Goal: Information Seeking & Learning: Learn about a topic

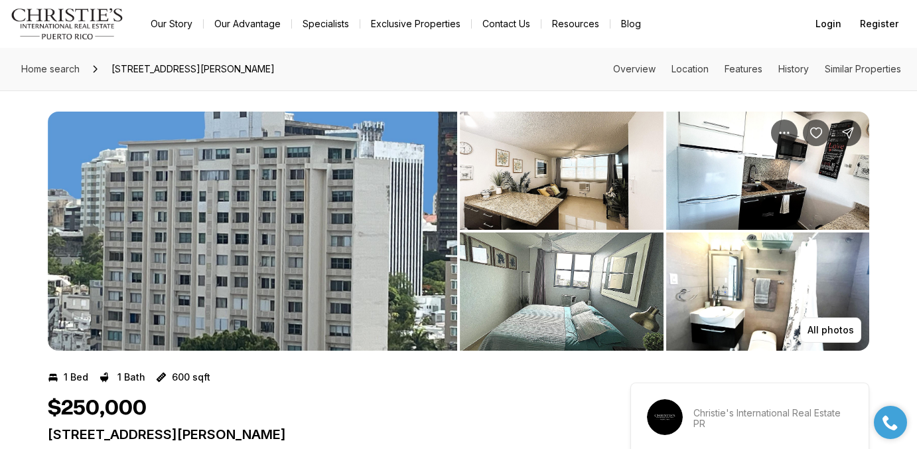
click at [205, 155] on img "View image gallery" at bounding box center [253, 231] width 410 height 239
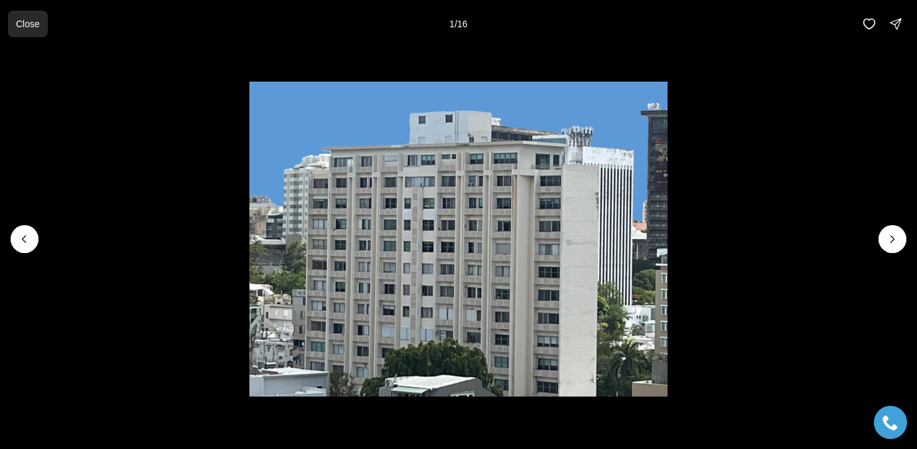
click at [33, 29] on p "Close" at bounding box center [28, 24] width 24 height 11
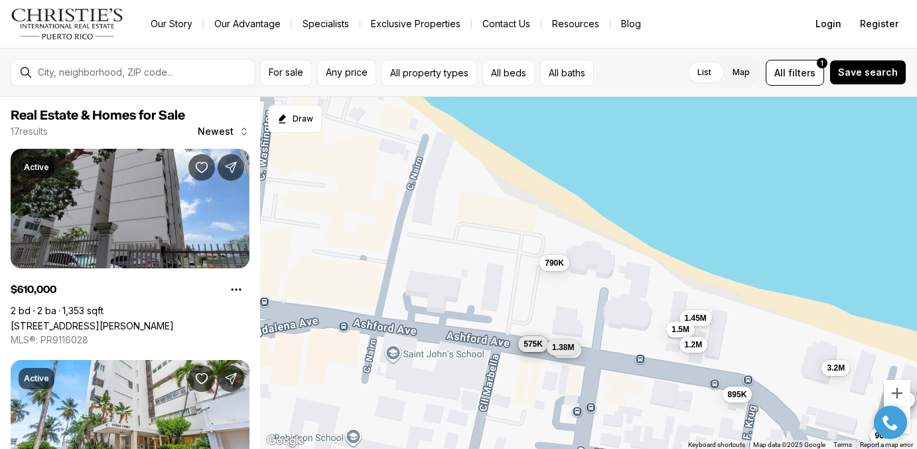
click at [552, 349] on span "1.38M" at bounding box center [563, 347] width 22 height 11
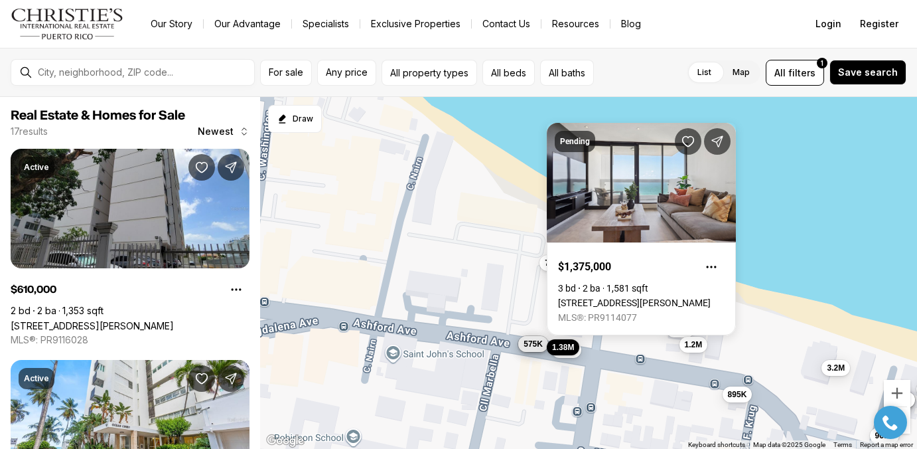
click at [493, 242] on div "610K 1.9M 1.45M 3.2M 965K 1.5M 585K 725K 575K 645K 1.8M 790K 1.38M 625K 318K 89…" at bounding box center [588, 273] width 657 height 352
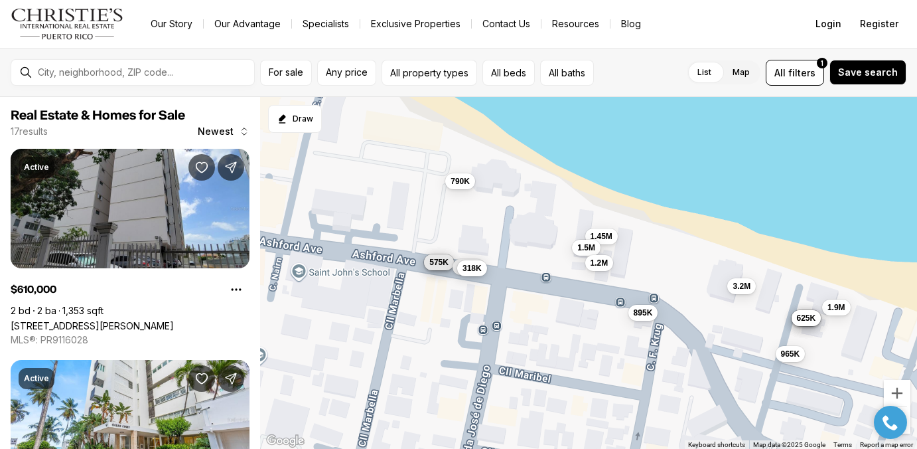
drag, startPoint x: 485, startPoint y: 280, endPoint x: 389, endPoint y: 200, distance: 124.9
click at [389, 200] on div "610K 1.9M 1.45M 3.2M 965K 1.5M 585K 725K 575K 645K 1.8M 790K 1.38M 625K 318K 89…" at bounding box center [588, 273] width 657 height 352
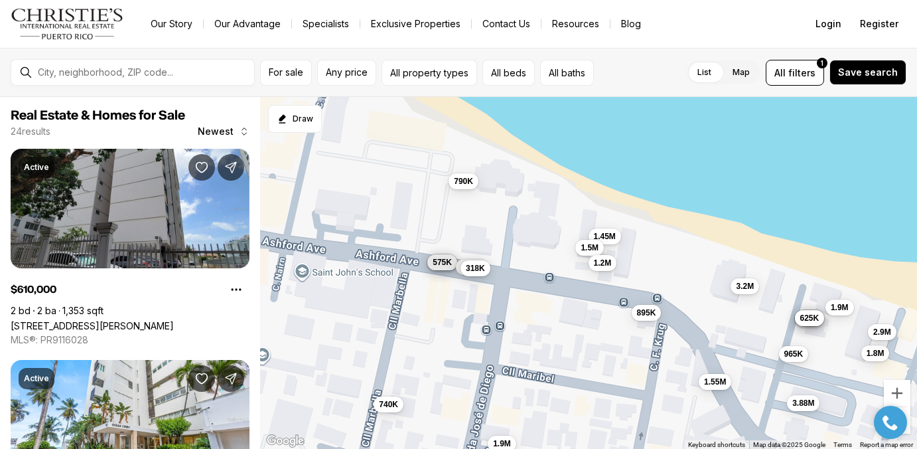
drag, startPoint x: 568, startPoint y: 357, endPoint x: 643, endPoint y: 377, distance: 77.0
click at [643, 377] on div "610K 1.9M 1.45M 3.2M 965K 1.5M 585K 725K 575K 645K 1.8M 790K 1.38M 625K 318K 89…" at bounding box center [588, 273] width 657 height 352
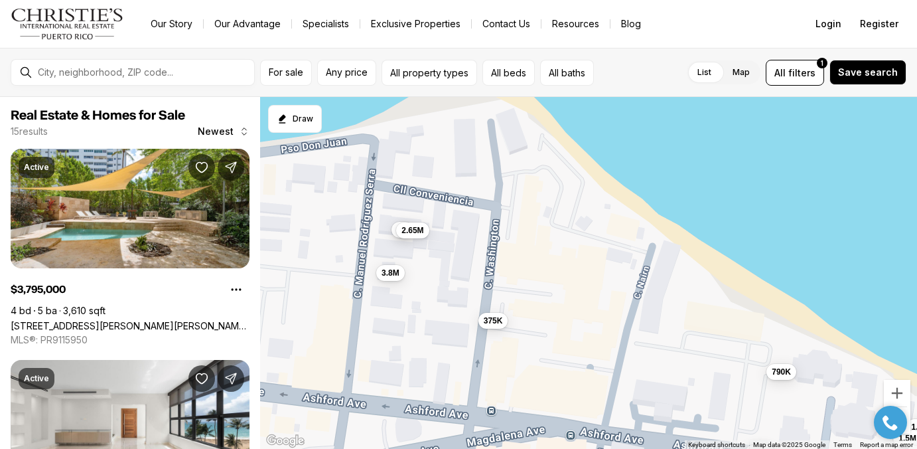
drag, startPoint x: 449, startPoint y: 226, endPoint x: 531, endPoint y: 341, distance: 141.4
click at [531, 341] on div "1.45M 1.5M 585K 725K 575K 790K 1.38M 318K 895K 1.2M 3.8M 3M 2.65M 775K 375K" at bounding box center [588, 273] width 657 height 352
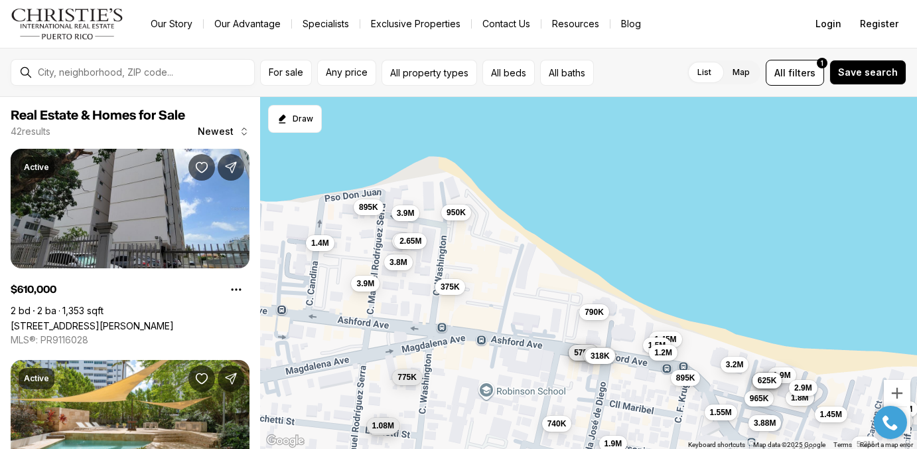
drag, startPoint x: 297, startPoint y: 244, endPoint x: 383, endPoint y: 261, distance: 88.0
click at [383, 261] on div "1.45M 1.5M 585K 725K 575K 790K 1.2M 3.8M 3M 2.65M 375K 895K 950K 3.9M 3.9M 1.38…" at bounding box center [588, 273] width 657 height 352
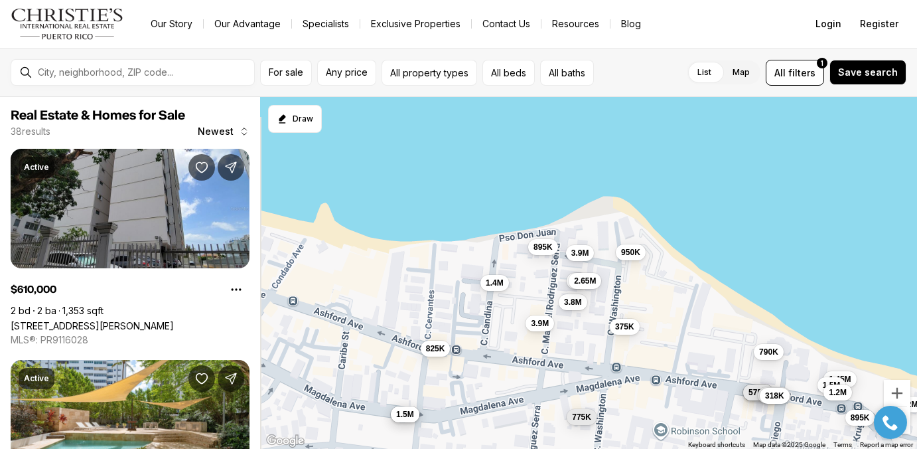
drag, startPoint x: 327, startPoint y: 306, endPoint x: 411, endPoint y: 319, distance: 84.7
click at [411, 319] on div "1.45M 1.5M 585K 725K 575K 790K 1.2M 3.8M 3M 2.65M 375K 895K 950K 3.9M 3.9M 1.38…" at bounding box center [588, 273] width 657 height 352
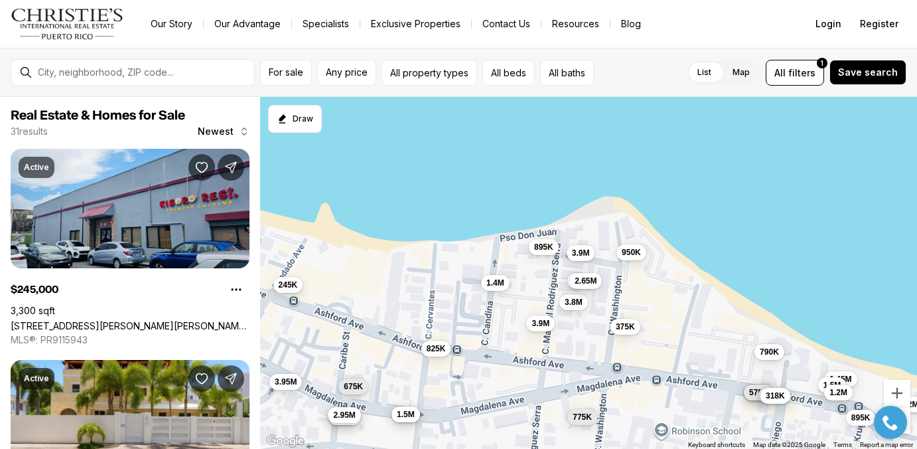
click at [288, 280] on span "245K" at bounding box center [288, 284] width 19 height 11
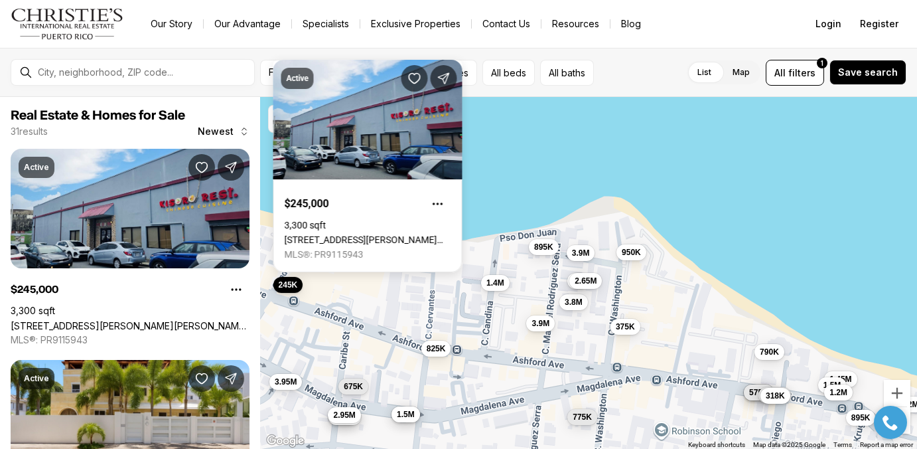
click at [318, 283] on div "1.45M 1.5M 585K 725K 575K 790K 1.2M 3.8M 3M 2.65M 375K 895K 950K 3.9M 3.9M 1.38…" at bounding box center [588, 273] width 657 height 352
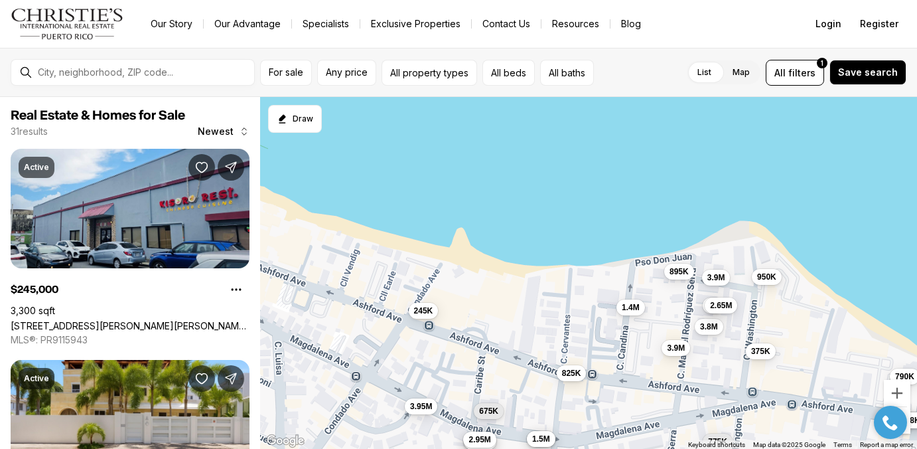
drag, startPoint x: 294, startPoint y: 321, endPoint x: 431, endPoint y: 345, distance: 139.6
click at [431, 345] on div "1.45M 1.5M 585K 725K 575K 790K 1.2M 3.8M 3M 2.65M 375K 895K 950K 3.9M 3.9M 1.38…" at bounding box center [588, 273] width 657 height 352
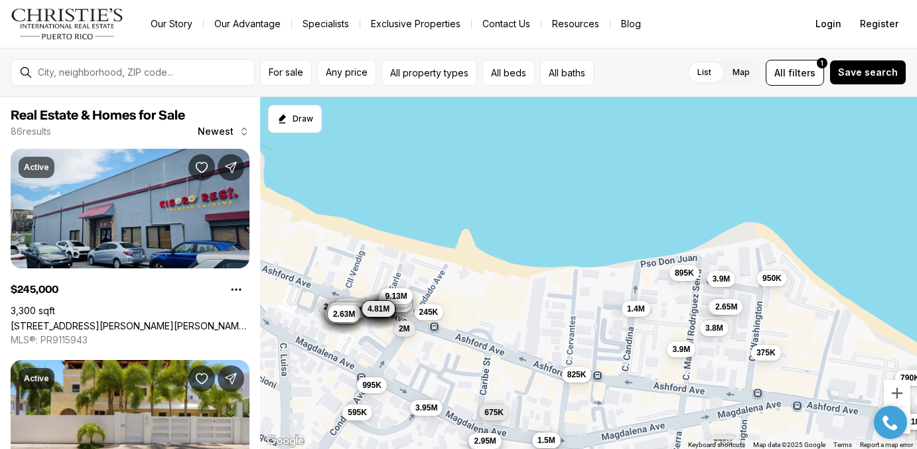
drag, startPoint x: 307, startPoint y: 337, endPoint x: 438, endPoint y: 386, distance: 139.7
click at [438, 386] on div "585K 725K 575K 790K 3.8M 3M 2.65M 375K 895K 950K 3.9M 3.9M 1.38M 1.4M 318K 775K…" at bounding box center [588, 273] width 657 height 352
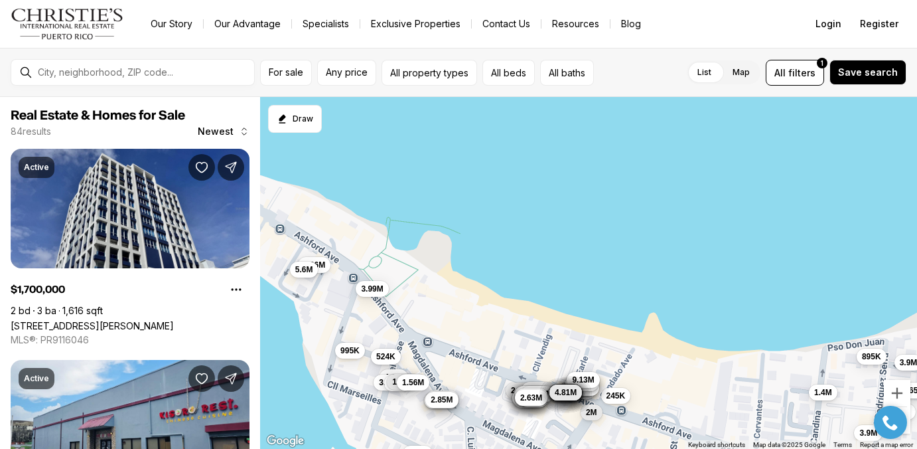
click at [388, 354] on span "524K" at bounding box center [385, 355] width 19 height 11
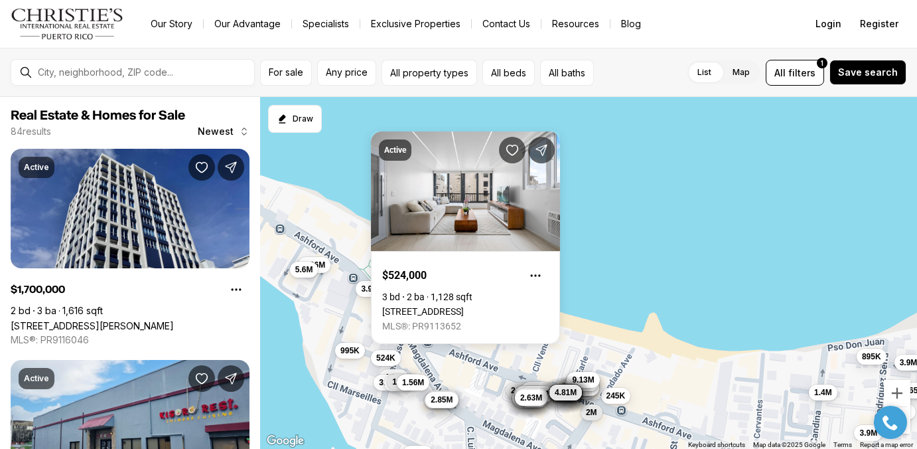
click at [340, 315] on div "3.8M 3M 2.65M 895K 3.9M 3.9M 1.4M 245K 4.77M 5.9M 5.4M 4.5M 5M 4.41M 6.8M 9.08M…" at bounding box center [588, 273] width 657 height 352
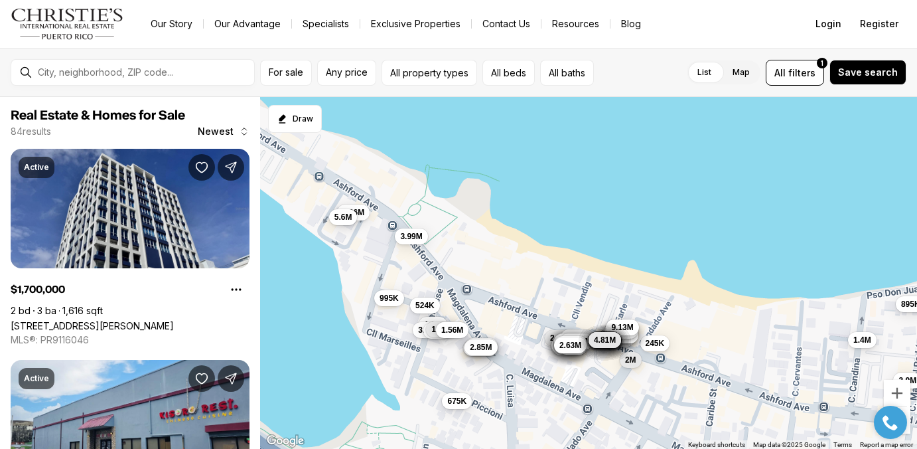
drag, startPoint x: 329, startPoint y: 320, endPoint x: 370, endPoint y: 266, distance: 67.7
click at [370, 266] on div "3.8M 3M 2.65M 895K 3.9M 3.9M 1.4M 245K 4.77M 5.9M 5.4M 4.5M 5M 4.41M 6.8M 9.08M…" at bounding box center [588, 273] width 657 height 352
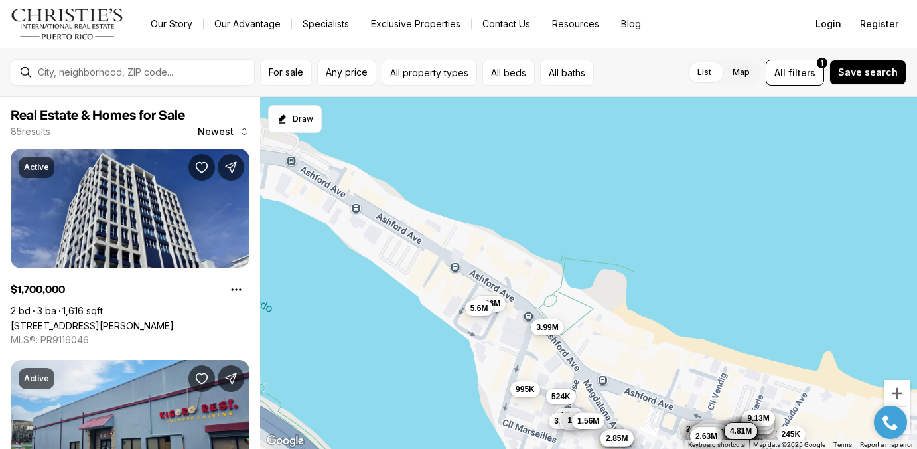
drag, startPoint x: 296, startPoint y: 198, endPoint x: 441, endPoint y: 297, distance: 176.2
click at [441, 297] on div "895K 3.9M 1.4M 245K 4.77M 5.9M 5.4M 4.5M 5M 4.41M 6.8M 9.08M 5.93M 5.65M 5.5M 4…" at bounding box center [588, 273] width 657 height 352
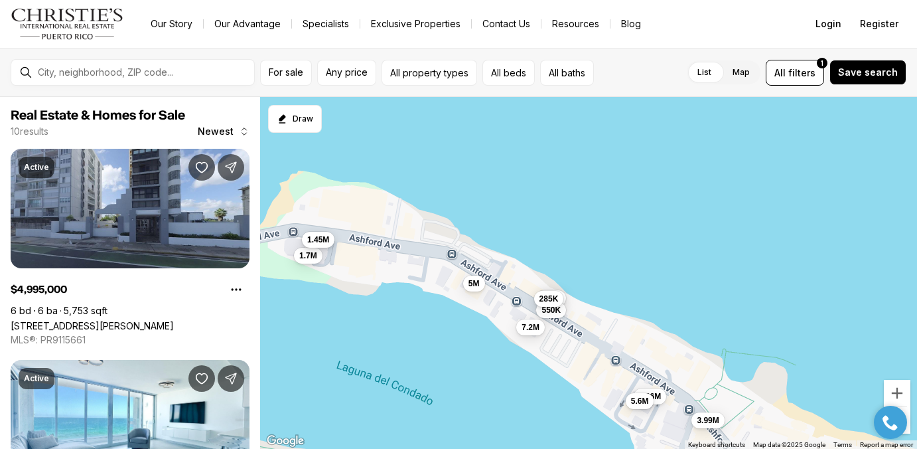
click at [321, 241] on span "1.45M" at bounding box center [318, 239] width 22 height 11
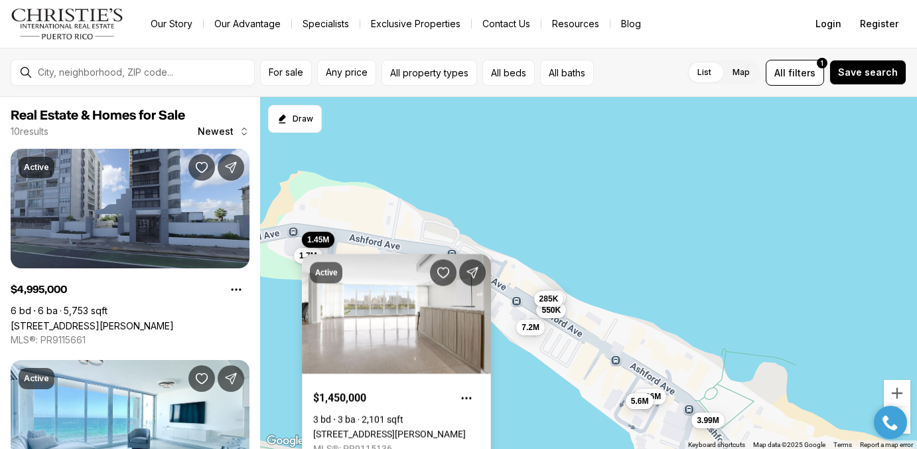
click at [313, 429] on link "860 ASHFORD AVENUE #5C #1, SAN JUAN PR, 00907" at bounding box center [389, 434] width 153 height 11
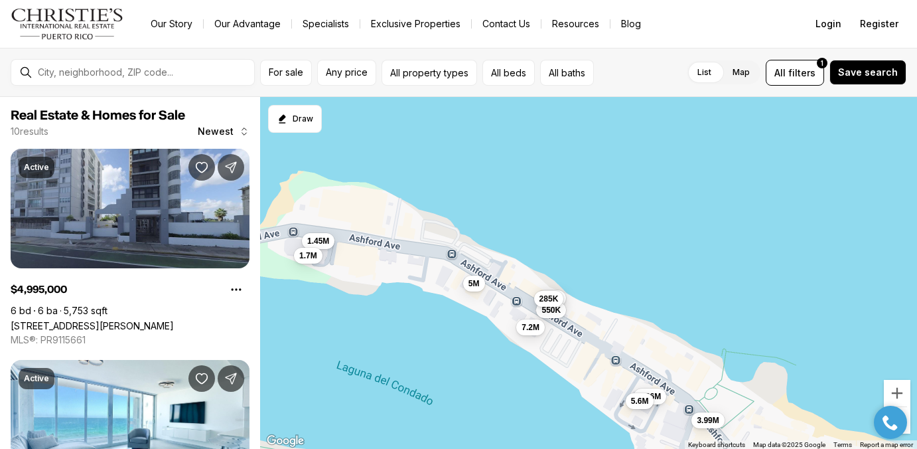
drag, startPoint x: 317, startPoint y: 275, endPoint x: 396, endPoint y: 276, distance: 78.3
click at [396, 276] on div "5M 595K 1.45M 3.99M 2.26M 550K 285K 1.7M 7.2M 5.6M" at bounding box center [588, 273] width 657 height 352
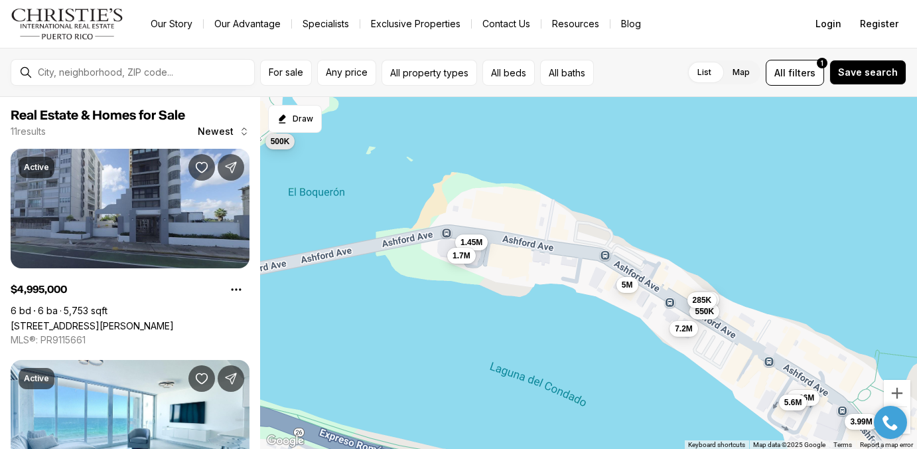
click at [461, 250] on span "1.7M" at bounding box center [462, 255] width 18 height 11
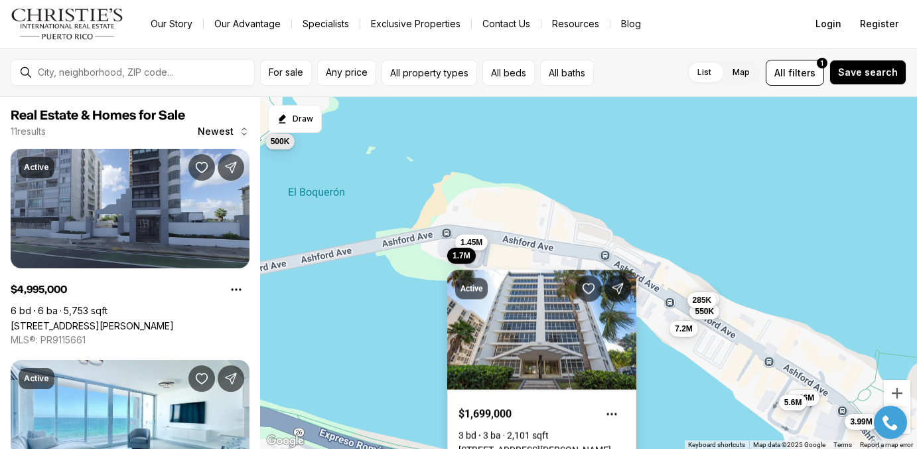
click at [515, 445] on link "[STREET_ADDRESS][PERSON_NAME]" at bounding box center [535, 450] width 153 height 11
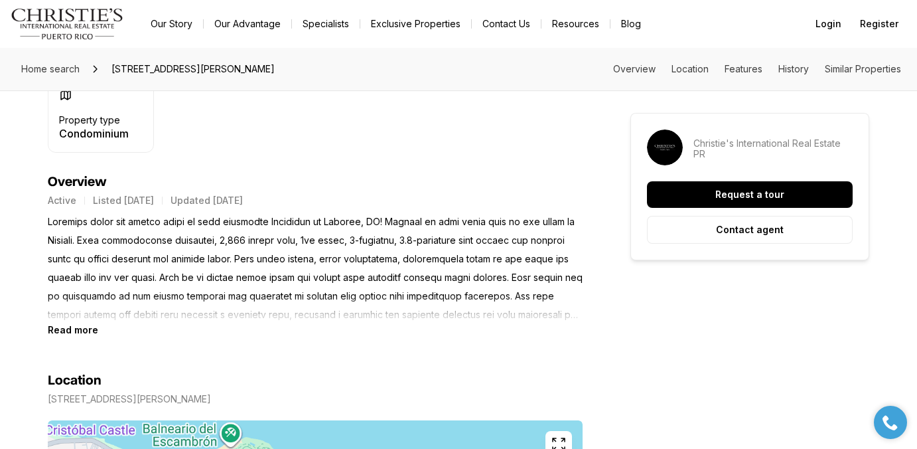
scroll to position [500, 0]
click at [82, 327] on b "Read more" at bounding box center [73, 328] width 50 height 11
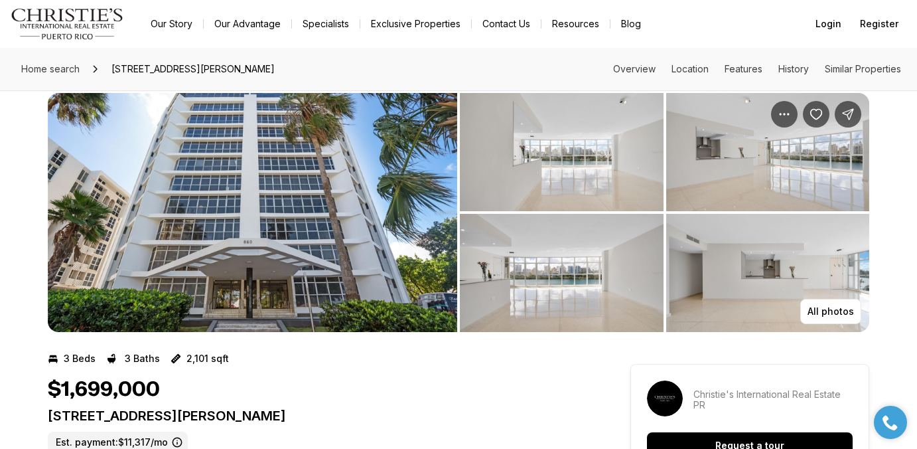
scroll to position [0, 0]
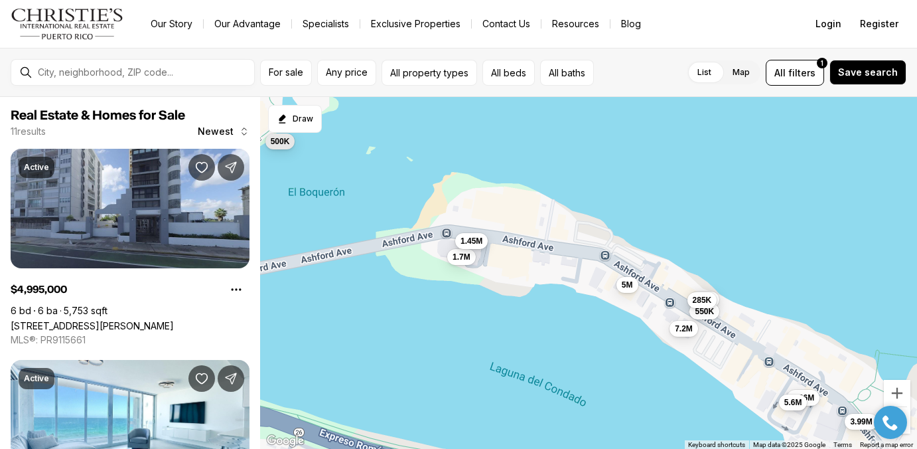
click at [477, 238] on span "1.45M" at bounding box center [472, 241] width 22 height 11
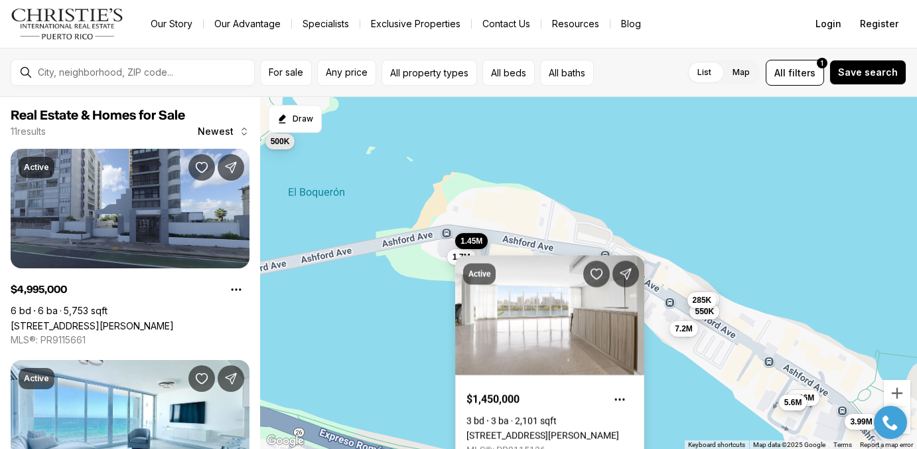
click at [500, 430] on link "[STREET_ADDRESS][PERSON_NAME]" at bounding box center [543, 435] width 153 height 11
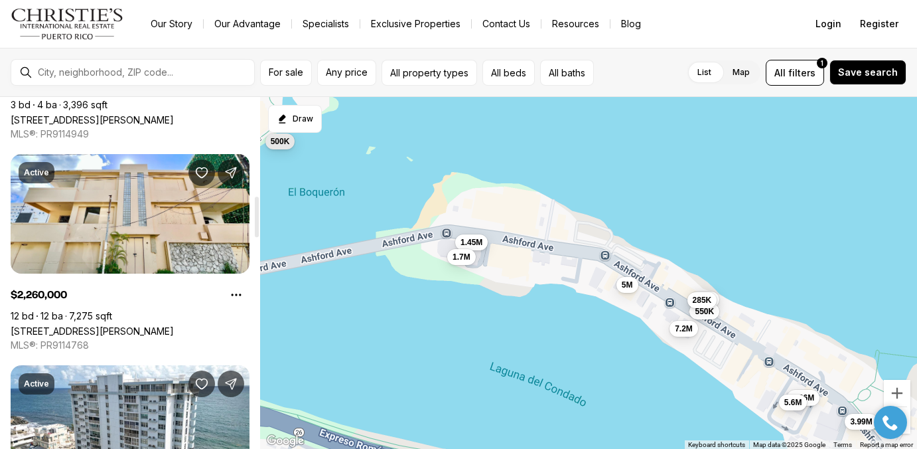
scroll to position [836, 0]
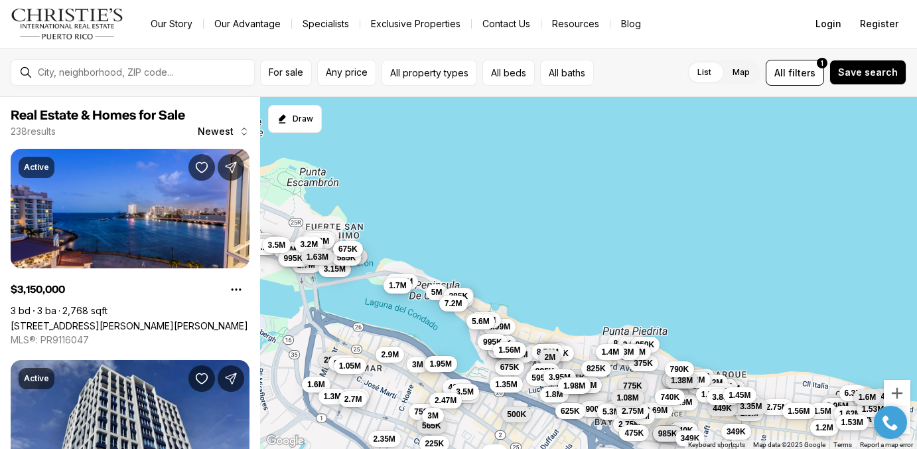
drag, startPoint x: 633, startPoint y: 238, endPoint x: 527, endPoint y: 242, distance: 105.6
click at [527, 242] on div "5M 595K 1.45M 3.99M 2.26M 550K 285K 1.7M 7.2M 500K 5.6M 685K 975K 1.9M 5.2M 2.4…" at bounding box center [588, 273] width 657 height 352
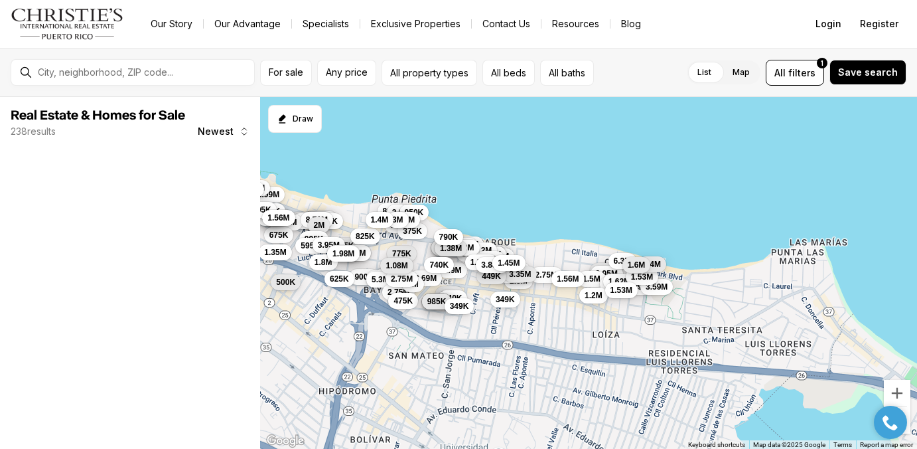
drag, startPoint x: 570, startPoint y: 273, endPoint x: 453, endPoint y: 119, distance: 193.3
click at [453, 119] on div "5M 595K 3.99M 2.26M 550K 285K 7.2M 5.6M 685K 975K 1.9M 5.2M 2.49M 2.1M 1.25M 2.…" at bounding box center [588, 273] width 657 height 352
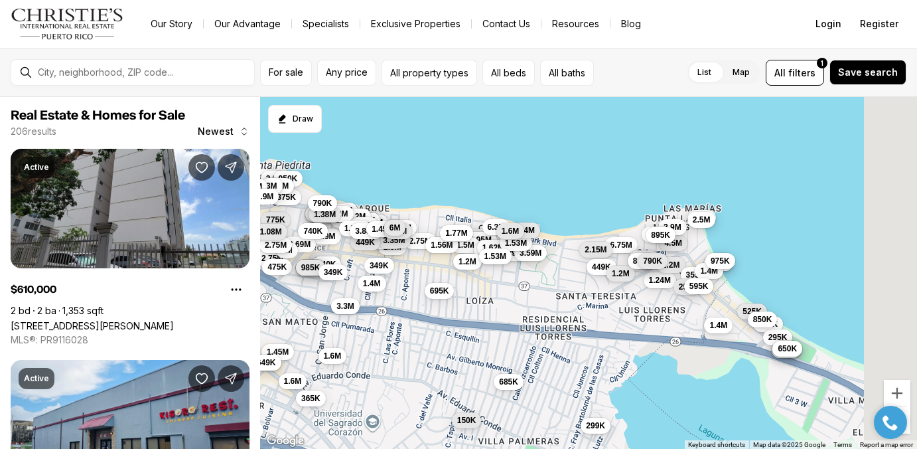
drag, startPoint x: 710, startPoint y: 196, endPoint x: 520, endPoint y: 147, distance: 196.1
click at [520, 147] on div "685K 975K 1.9M 5.2M 2.49M 2.1M 1.25M 2.95M 2M 900K 4.88M 2.5M 5.3M 5.59M 1.38M …" at bounding box center [588, 273] width 657 height 352
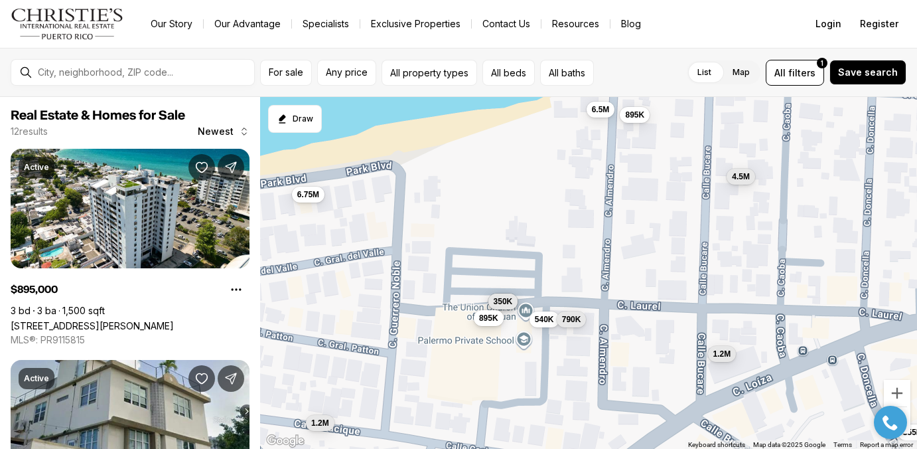
click at [486, 321] on span "895K" at bounding box center [488, 318] width 19 height 11
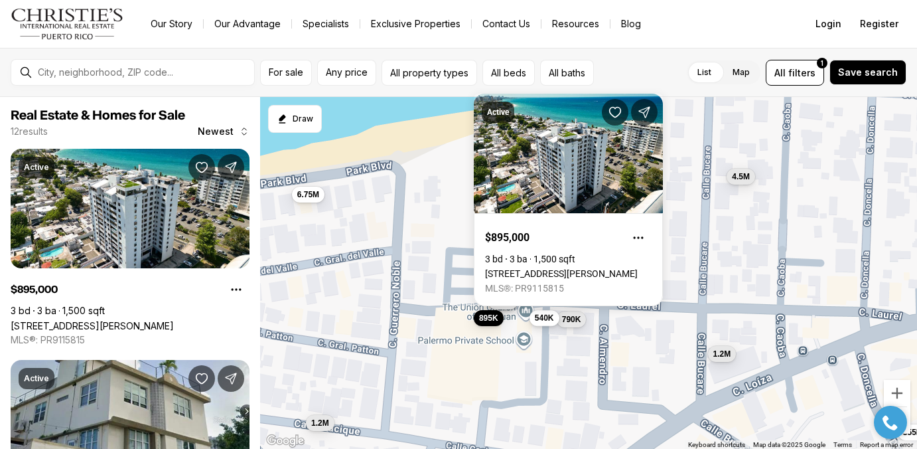
click at [544, 320] on span "540K" at bounding box center [544, 318] width 19 height 11
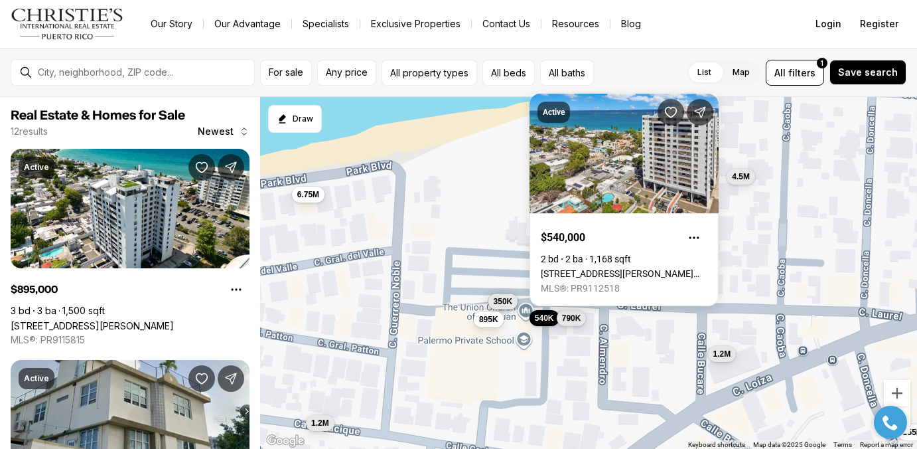
click at [574, 318] on span "790K" at bounding box center [571, 318] width 19 height 11
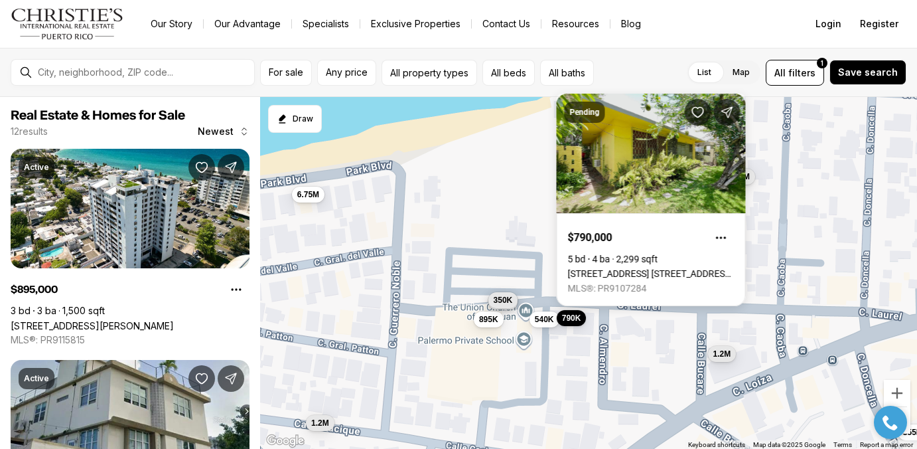
click at [502, 303] on span "350K" at bounding box center [503, 299] width 19 height 11
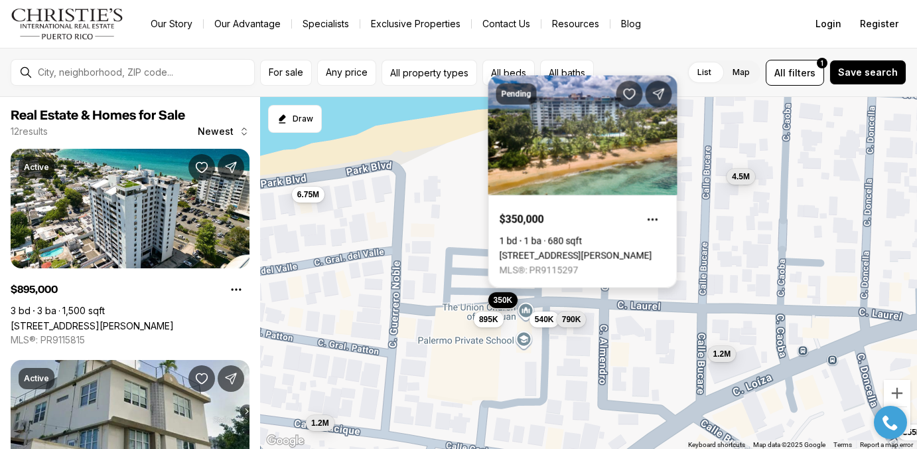
click at [552, 250] on link "[STREET_ADDRESS][PERSON_NAME]" at bounding box center [576, 255] width 153 height 11
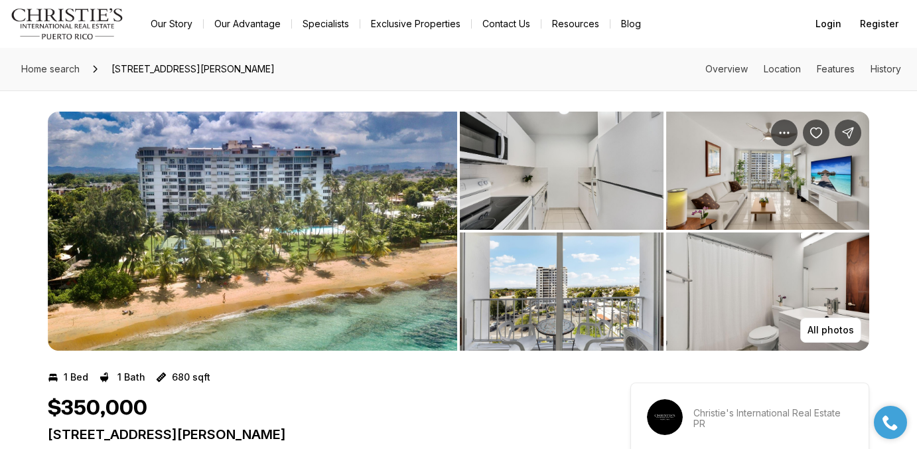
click at [177, 206] on img "View image gallery" at bounding box center [253, 231] width 410 height 239
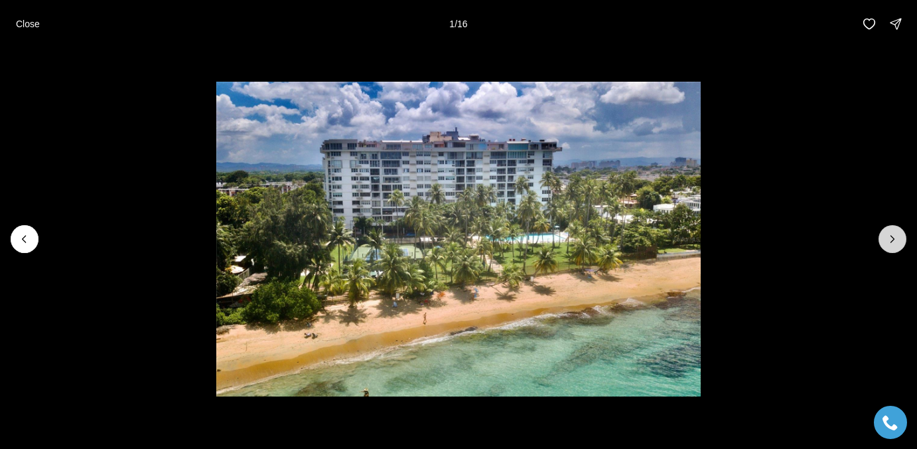
click at [895, 238] on icon "Next slide" at bounding box center [892, 238] width 13 height 13
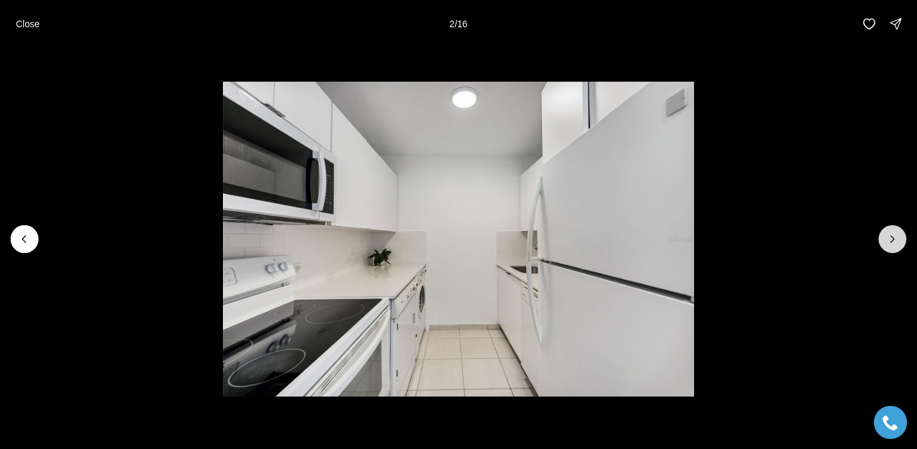
click at [895, 238] on icon "Next slide" at bounding box center [892, 238] width 13 height 13
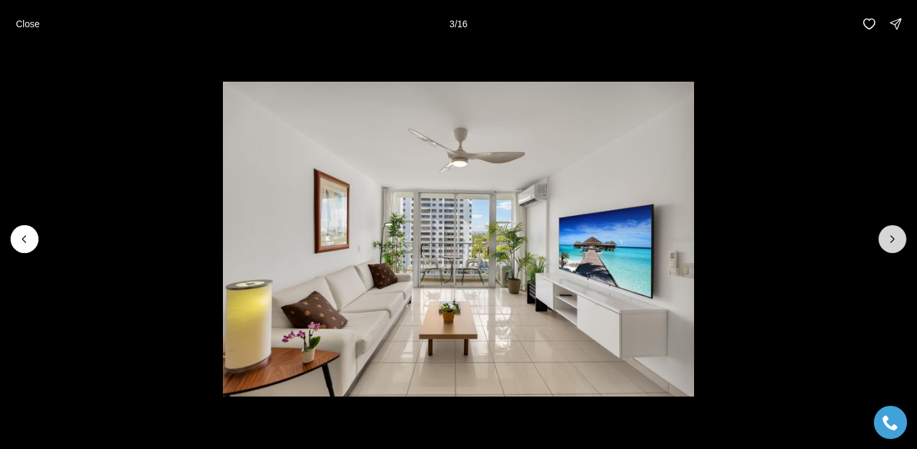
click at [895, 238] on icon "Next slide" at bounding box center [892, 238] width 13 height 13
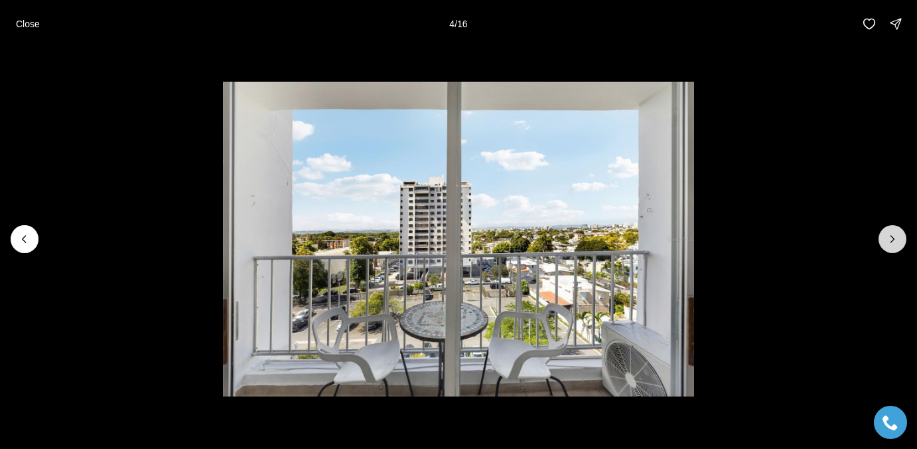
click at [895, 238] on icon "Next slide" at bounding box center [892, 238] width 13 height 13
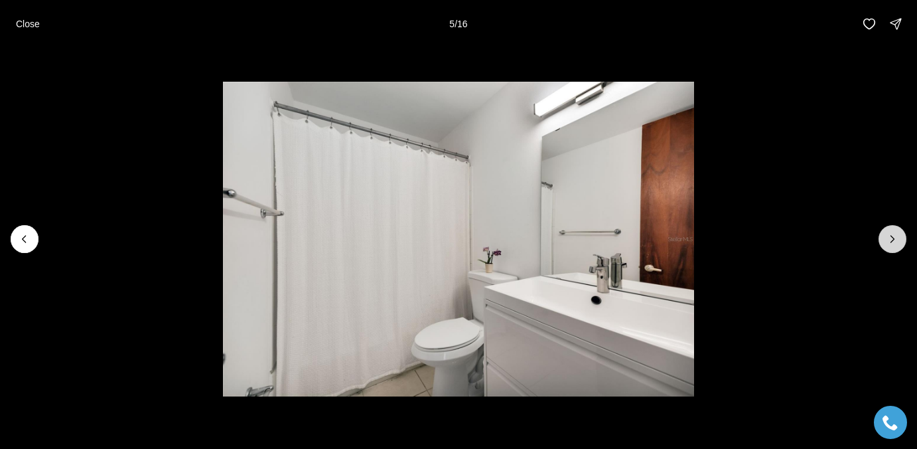
click at [895, 238] on icon "Next slide" at bounding box center [892, 238] width 13 height 13
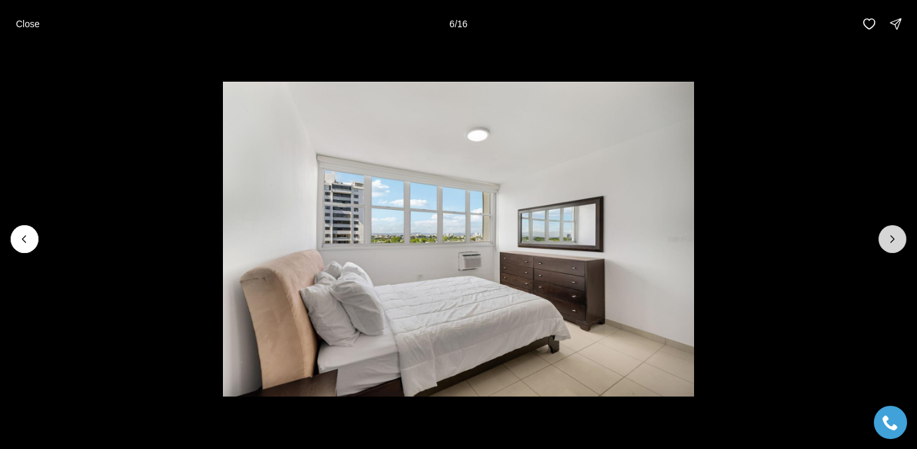
click at [895, 236] on icon "Next slide" at bounding box center [892, 238] width 13 height 13
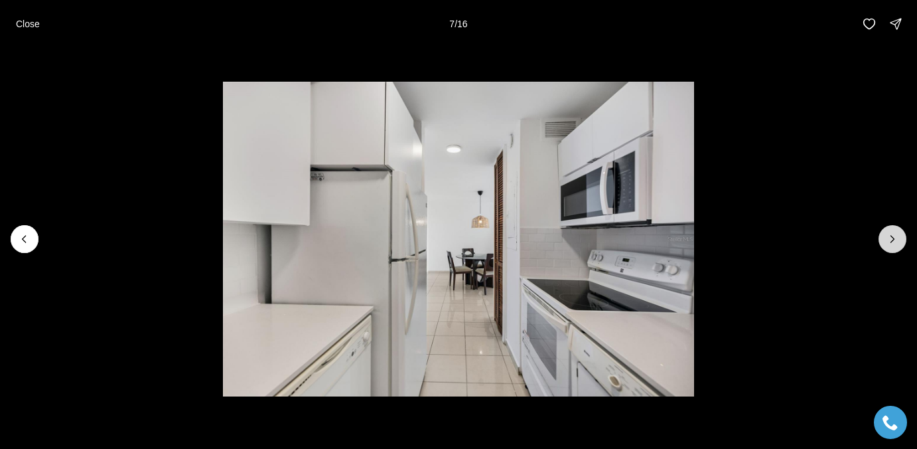
click at [895, 236] on icon "Next slide" at bounding box center [892, 238] width 13 height 13
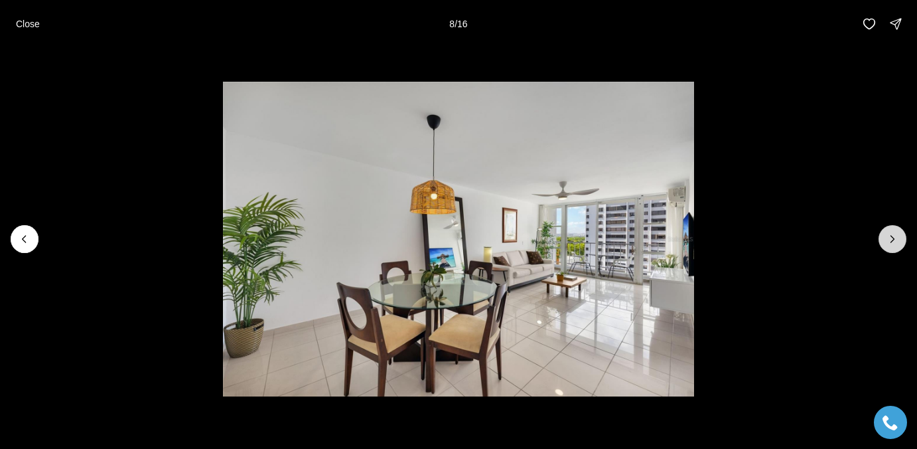
click at [895, 235] on icon "Next slide" at bounding box center [892, 238] width 13 height 13
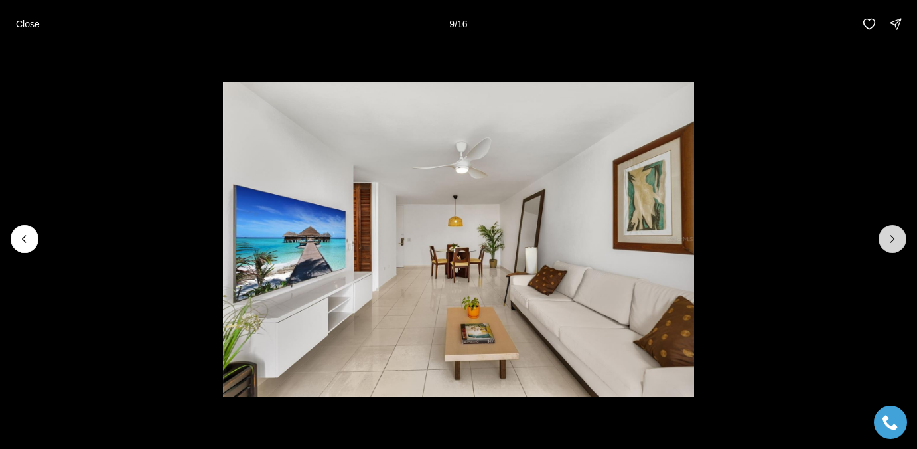
click at [895, 235] on icon "Next slide" at bounding box center [892, 238] width 13 height 13
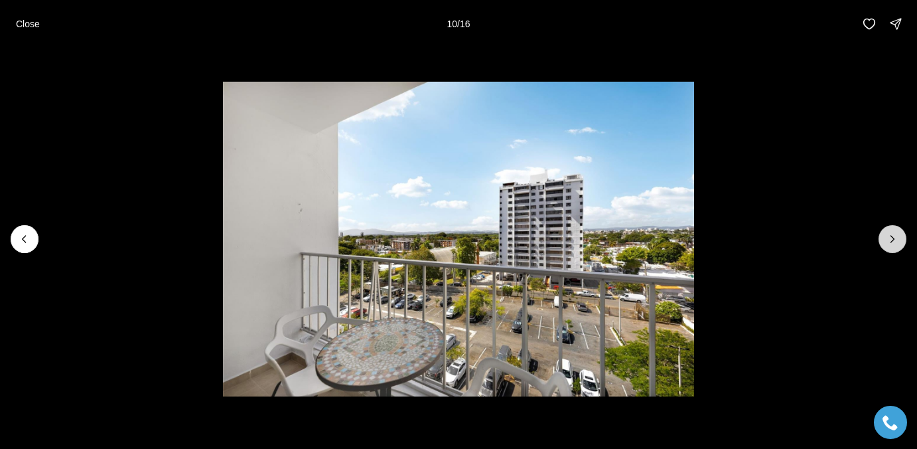
click at [895, 235] on icon "Next slide" at bounding box center [892, 238] width 13 height 13
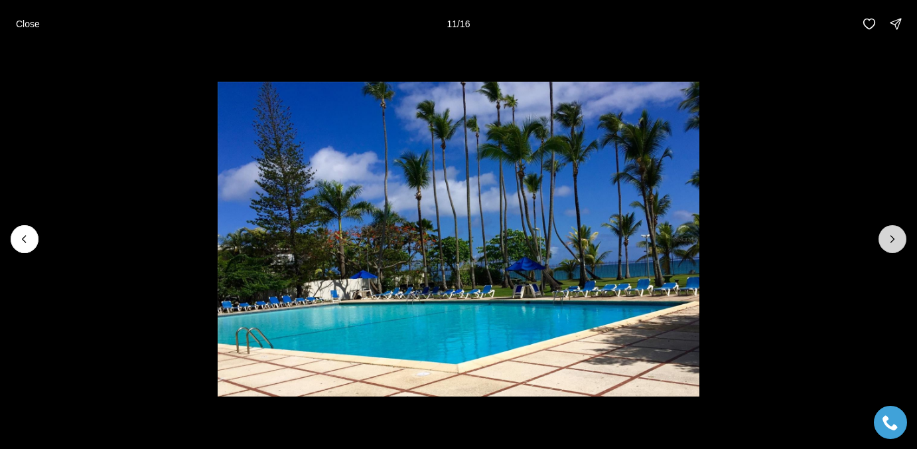
click at [895, 234] on icon "Next slide" at bounding box center [892, 238] width 13 height 13
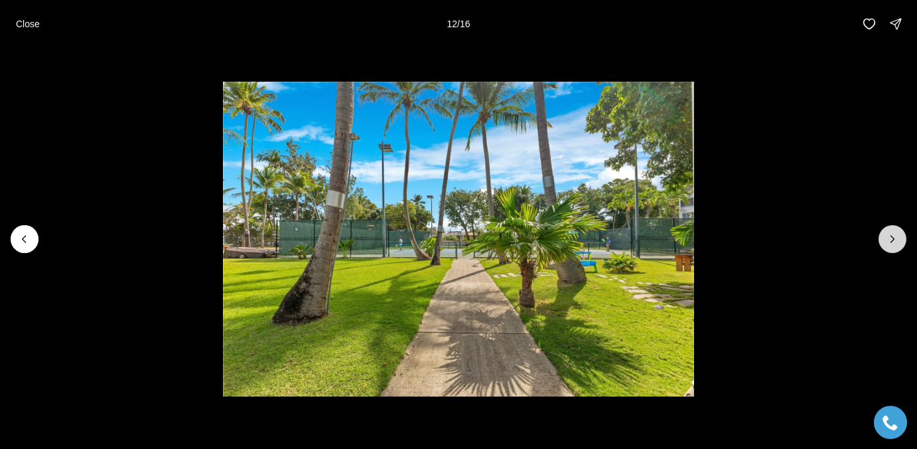
click at [895, 234] on icon "Next slide" at bounding box center [892, 238] width 13 height 13
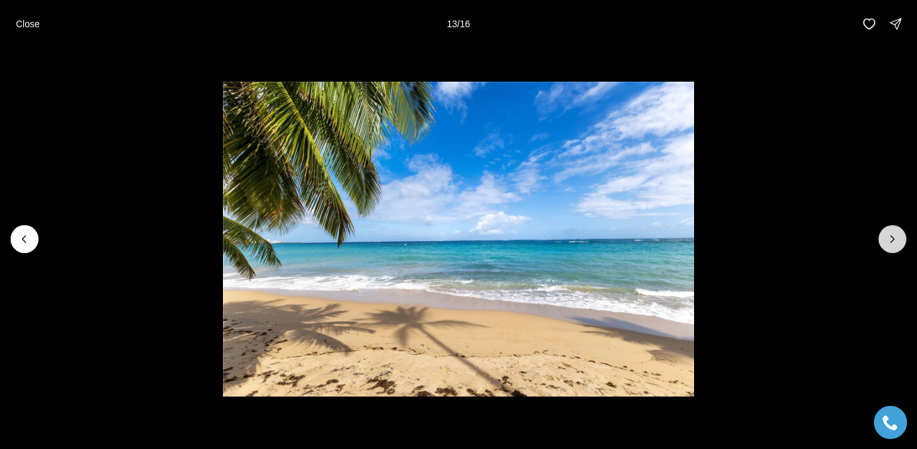
click at [895, 234] on icon "Next slide" at bounding box center [892, 238] width 13 height 13
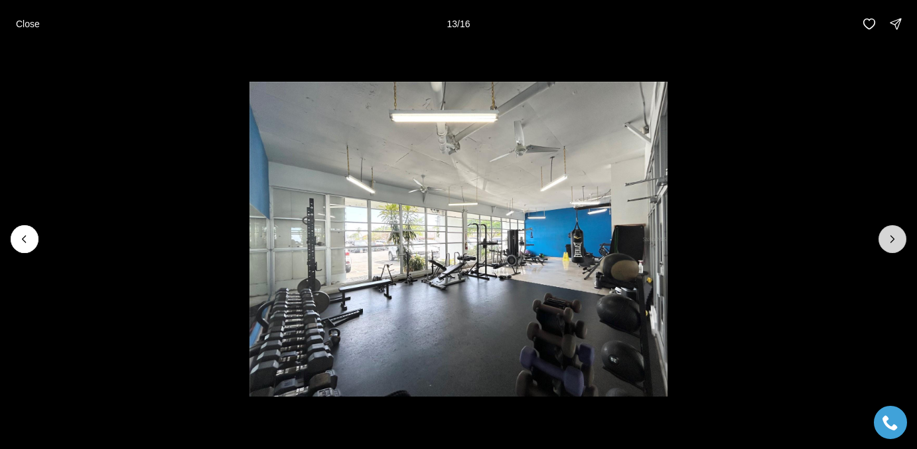
click at [895, 234] on icon "Next slide" at bounding box center [892, 238] width 13 height 13
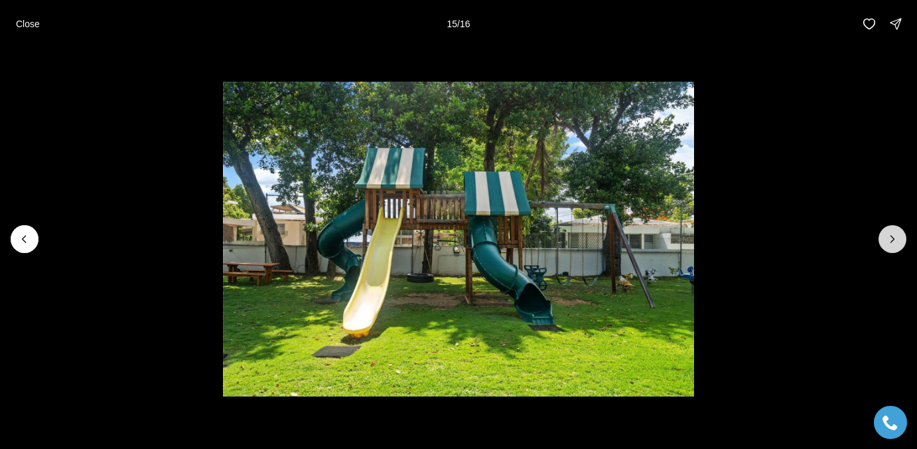
click at [895, 234] on icon "Next slide" at bounding box center [892, 238] width 13 height 13
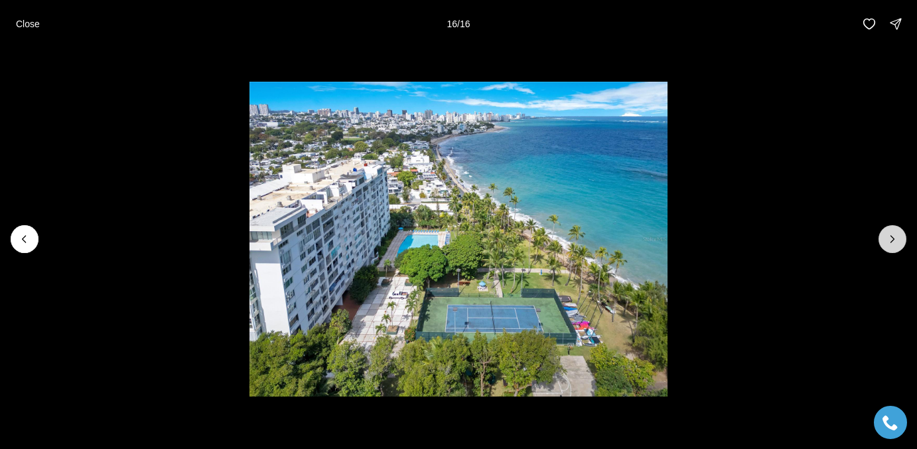
click at [895, 234] on div at bounding box center [893, 239] width 28 height 28
click at [893, 236] on div at bounding box center [893, 239] width 28 height 28
click at [20, 24] on p "Close" at bounding box center [28, 24] width 24 height 11
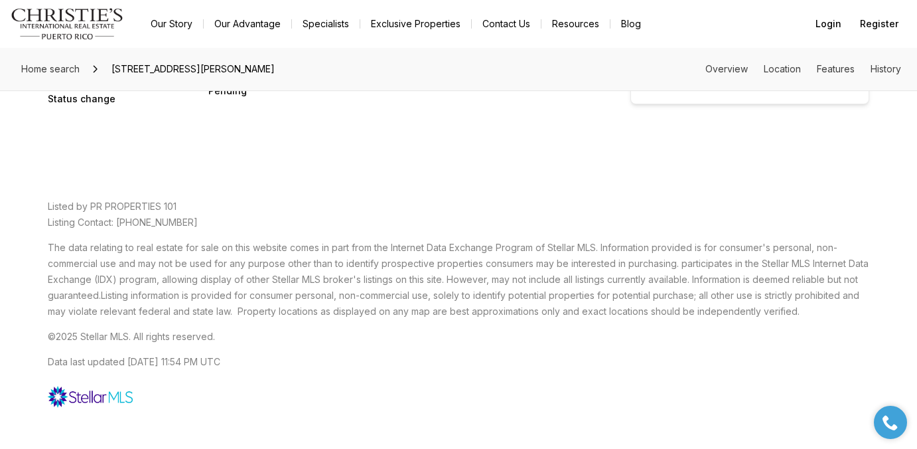
scroll to position [3215, 0]
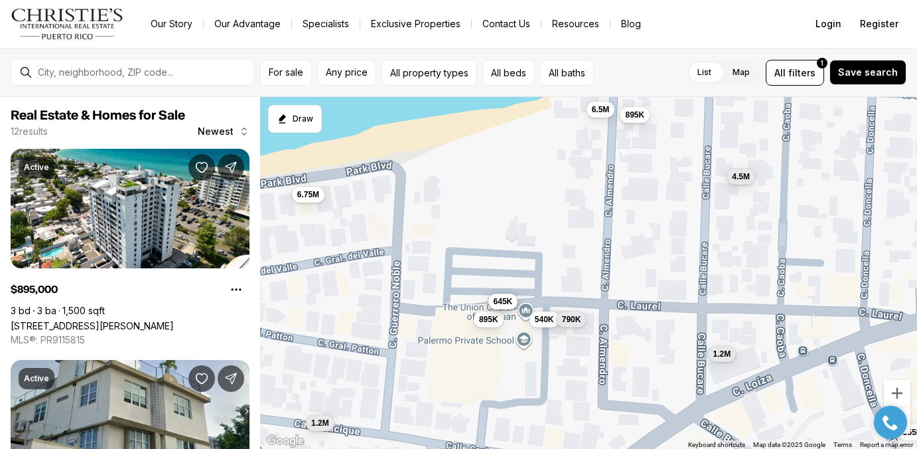
drag, startPoint x: 341, startPoint y: 252, endPoint x: 450, endPoint y: 240, distance: 109.6
click at [450, 240] on div "895K 355K 1.2M 6.75M 1.2M 350K 4.5M 645K 6.5M 540K 895K 790K" at bounding box center [588, 273] width 657 height 352
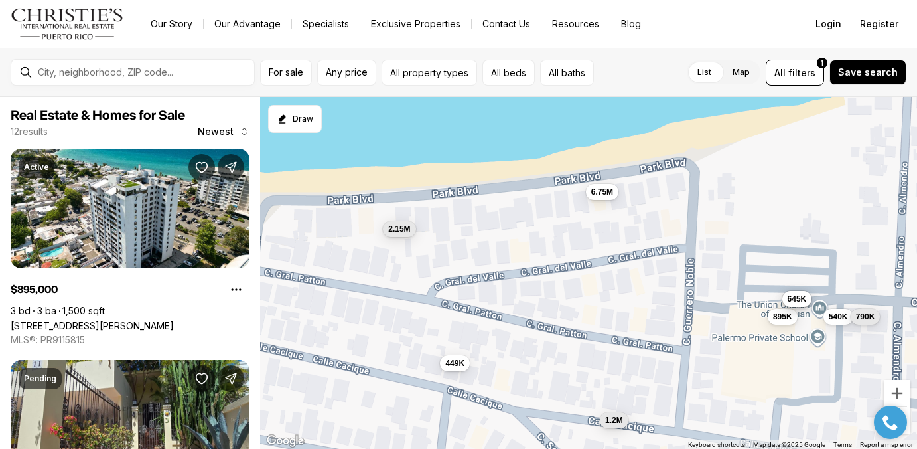
drag, startPoint x: 374, startPoint y: 228, endPoint x: 488, endPoint y: 253, distance: 116.3
click at [488, 254] on div "895K 1.2M 6.75M 1.2M 350K 4.5M 645K 540K 790K 449K 2.15M 1.24M" at bounding box center [588, 273] width 657 height 352
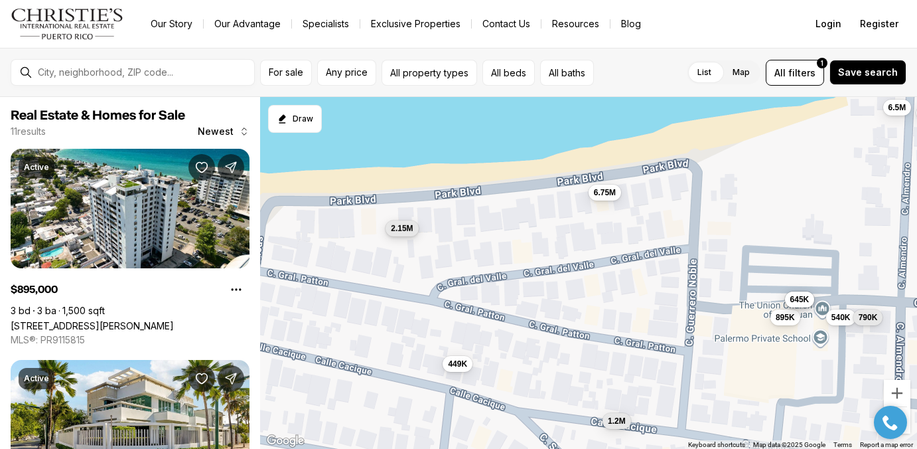
click at [398, 233] on button "2.15M" at bounding box center [402, 228] width 33 height 16
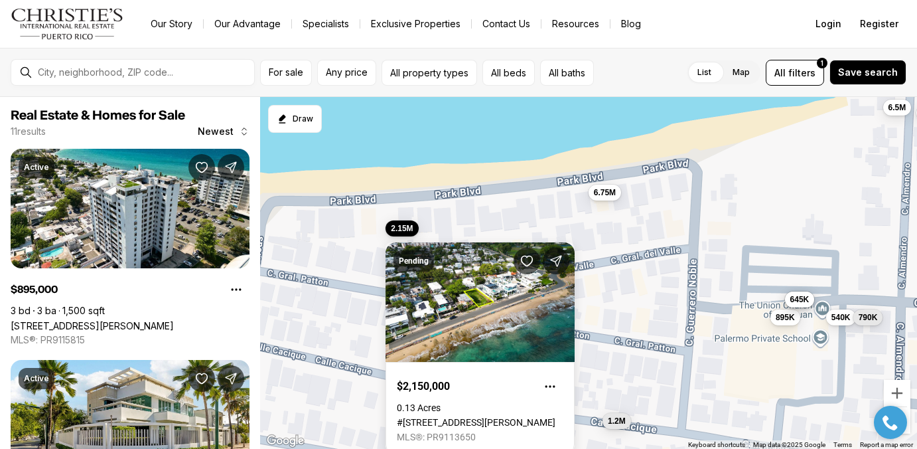
click at [366, 260] on div "895K 6.75M 1.2M 350K 645K 540K 790K 449K 2.15M 6.5M 895K" at bounding box center [588, 273] width 657 height 352
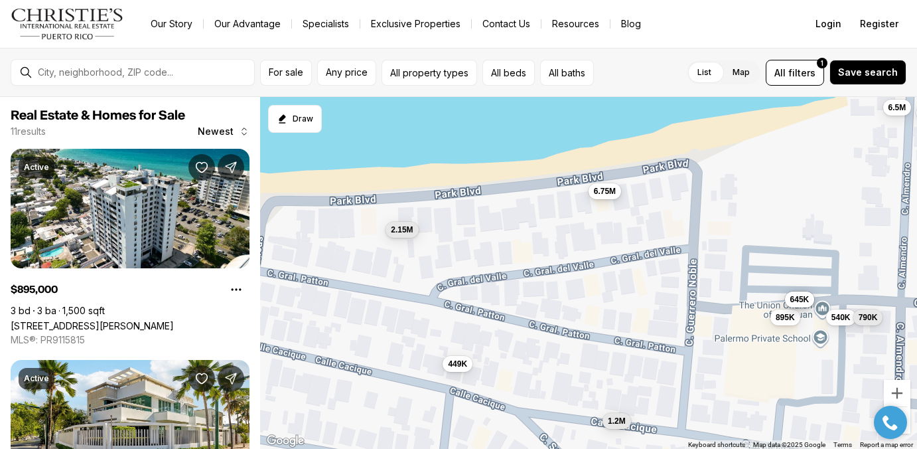
click at [607, 196] on button "6.75M" at bounding box center [605, 191] width 33 height 16
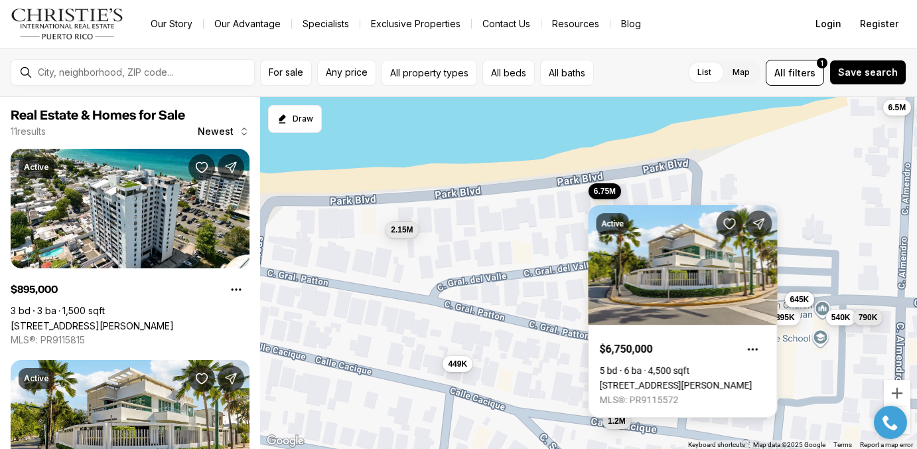
click at [479, 202] on div "895K 6.75M 1.2M 350K 645K 540K 790K 449K 2.15M 6.5M 895K" at bounding box center [588, 273] width 657 height 352
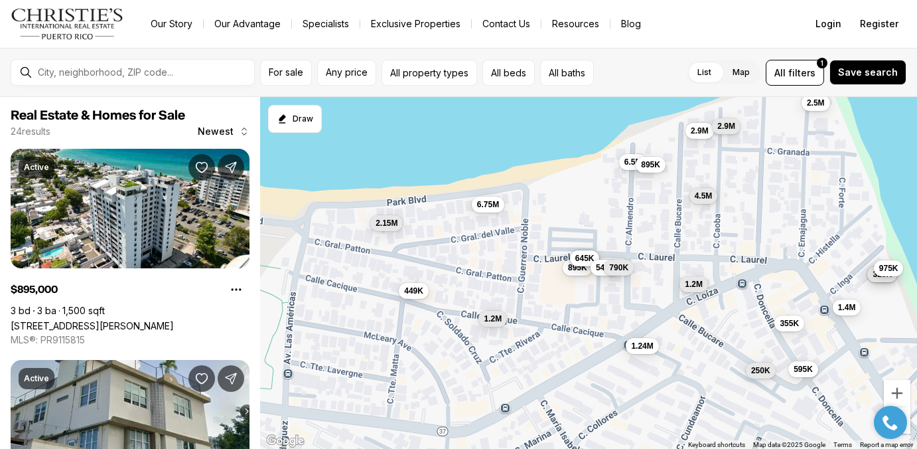
drag, startPoint x: 320, startPoint y: 309, endPoint x: 323, endPoint y: 298, distance: 10.9
click at [325, 297] on div "895K 6.75M 1.2M 350K 645K 540K 790K 449K 2.15M 6.5M 895K 355K 1.2M 595K 1.4M 2.…" at bounding box center [588, 273] width 657 height 352
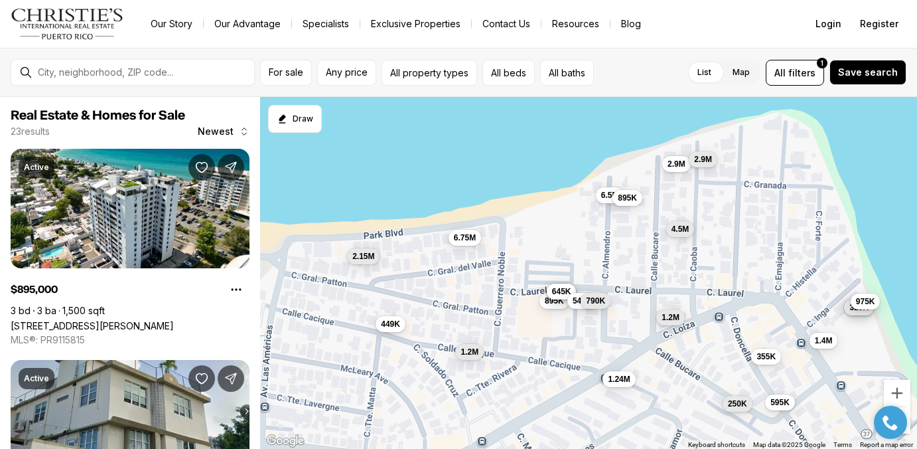
drag, startPoint x: 326, startPoint y: 256, endPoint x: 332, endPoint y: 297, distance: 42.2
click at [332, 297] on div "895K 6.75M 1.2M 350K 645K 540K 790K 449K 2.15M 6.5M 895K 355K 1.2M 595K 1.4M 2.…" at bounding box center [588, 273] width 657 height 352
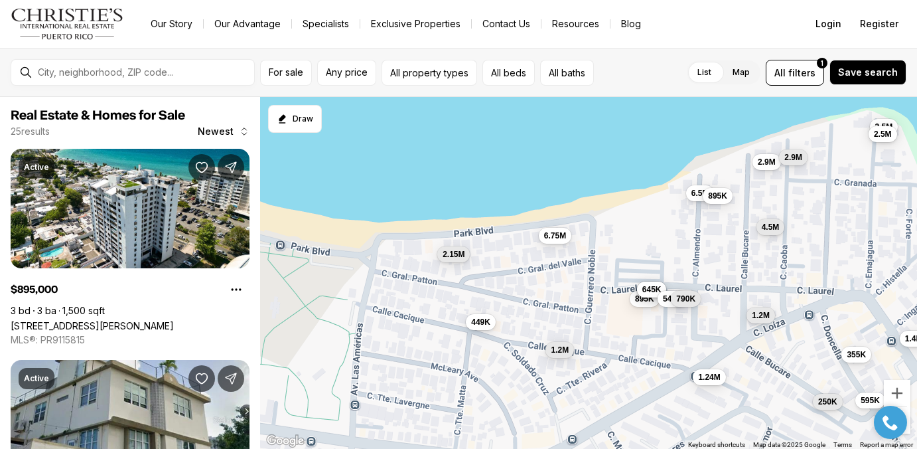
drag, startPoint x: 301, startPoint y: 330, endPoint x: 402, endPoint y: 330, distance: 100.9
click at [402, 330] on div "895K 6.75M 1.2M 350K 645K 540K 790K 449K 2.15M 6.5M 895K 355K 1.2M 595K 1.4M 2.…" at bounding box center [588, 273] width 657 height 352
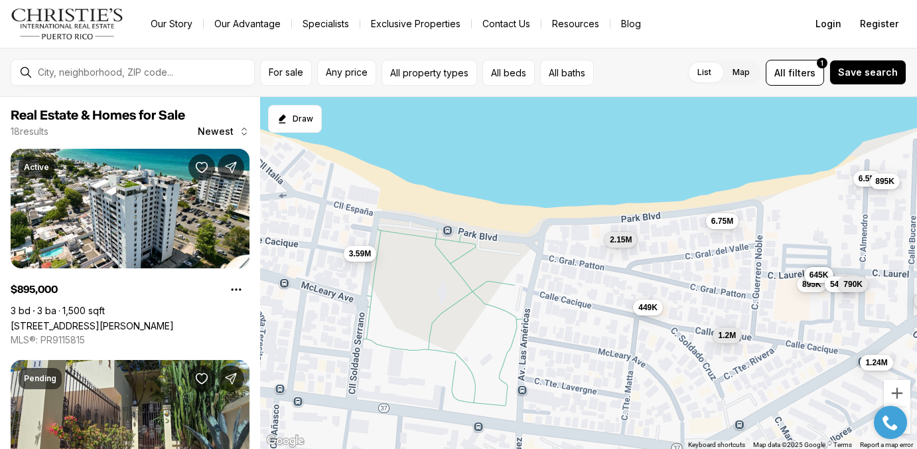
drag, startPoint x: 334, startPoint y: 327, endPoint x: 435, endPoint y: 309, distance: 103.2
click at [435, 309] on div "895K 6.75M 1.2M 350K 645K 540K 790K 449K 2.15M 6.5M 895K 1.2M 2.9M 250K 4.5M 1.…" at bounding box center [588, 273] width 657 height 352
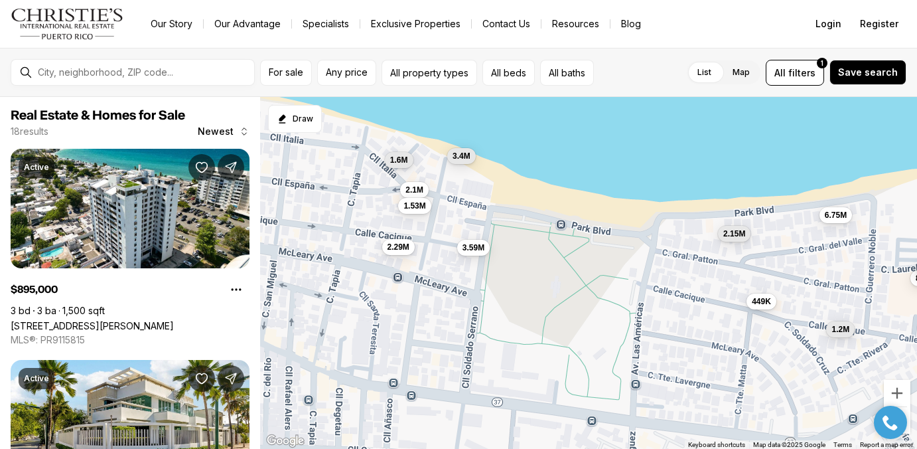
drag, startPoint x: 341, startPoint y: 325, endPoint x: 435, endPoint y: 324, distance: 94.3
click at [435, 324] on div "895K 6.75M 1.2M 350K 645K 540K 790K 449K 2.15M 6.5M 895K 1.24M 3.59M 2.1M 2.29M…" at bounding box center [588, 273] width 657 height 352
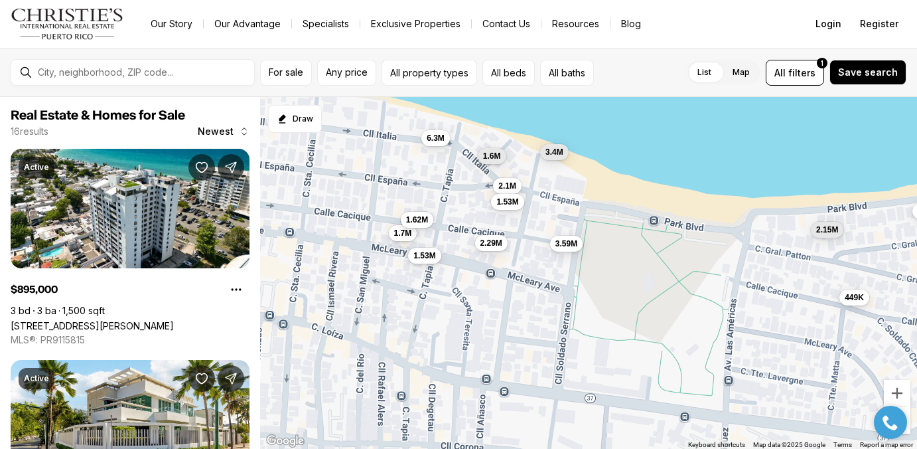
drag, startPoint x: 313, startPoint y: 319, endPoint x: 427, endPoint y: 313, distance: 114.3
click at [427, 313] on div "895K 6.75M 1.2M 449K 2.15M 3.59M 2.1M 2.29M 1.53M 1.6M 3.4M 1.7M 1.53M 1.62M 6.…" at bounding box center [588, 273] width 657 height 352
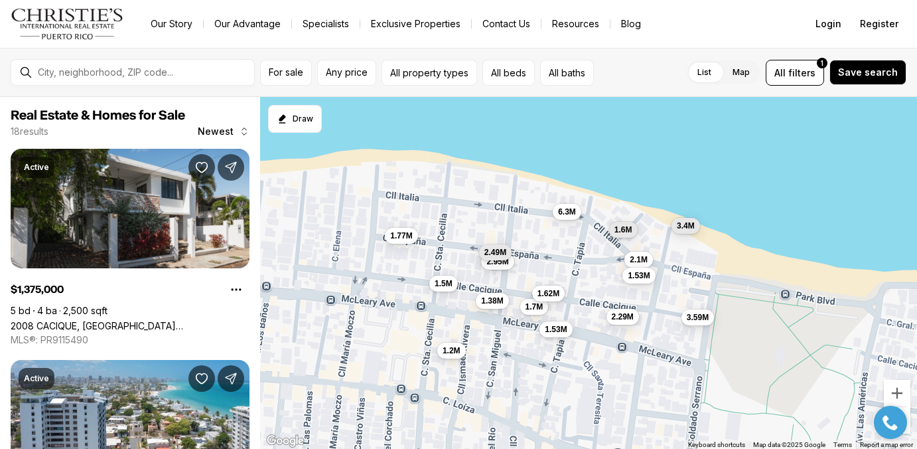
drag, startPoint x: 304, startPoint y: 268, endPoint x: 401, endPoint y: 342, distance: 122.1
click at [401, 343] on div "449K 2.15M 3.59M 2.1M 2.29M 1.53M 1.6M 3.4M 1.7M 1.53M 1.62M 6.3M 2.95M 1.38M 1…" at bounding box center [588, 273] width 657 height 352
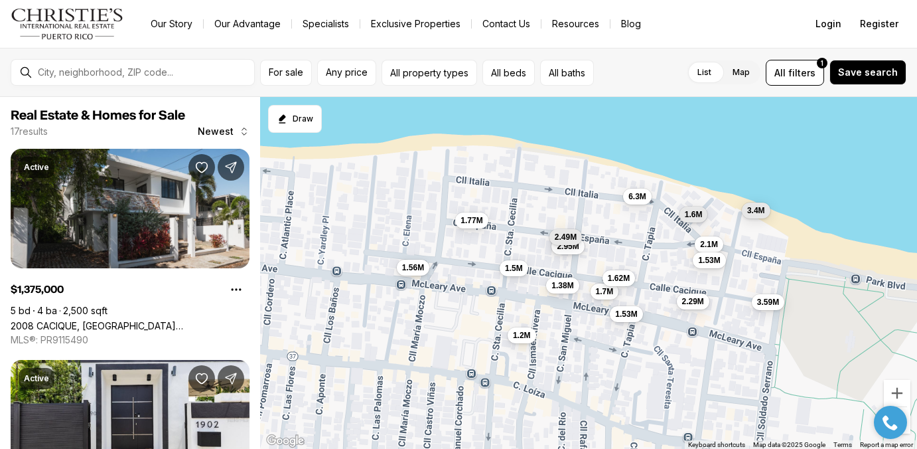
drag, startPoint x: 315, startPoint y: 324, endPoint x: 386, endPoint y: 311, distance: 72.3
click at [386, 311] on div "3.59M 2.1M 2.29M 1.53M 1.6M 3.4M 1.7M 1.53M 1.62M 6.3M 2.95M 1.38M 1.5M 2.49M 1…" at bounding box center [588, 273] width 657 height 352
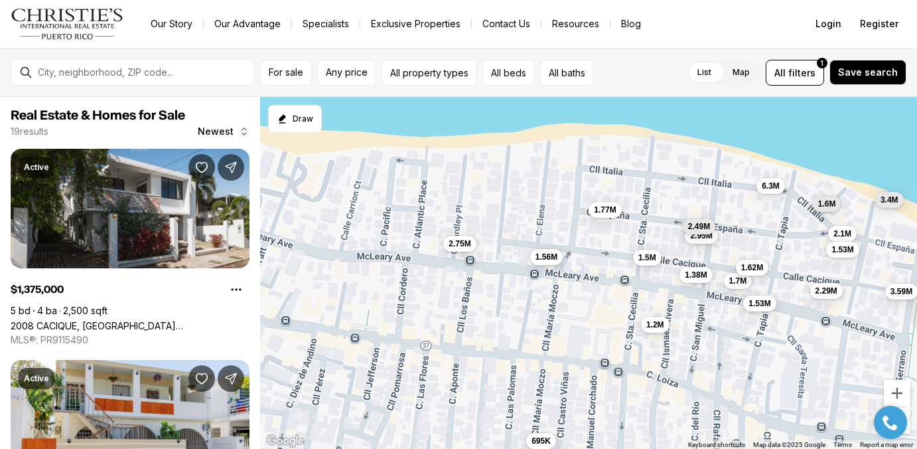
drag, startPoint x: 351, startPoint y: 323, endPoint x: 489, endPoint y: 312, distance: 138.5
click at [489, 312] on div "3.59M 2.1M 2.29M 1.53M 1.6M 3.4M 1.7M 1.53M 1.62M 6.3M 2.95M 1.38M 1.5M 2.49M 1…" at bounding box center [588, 273] width 657 height 352
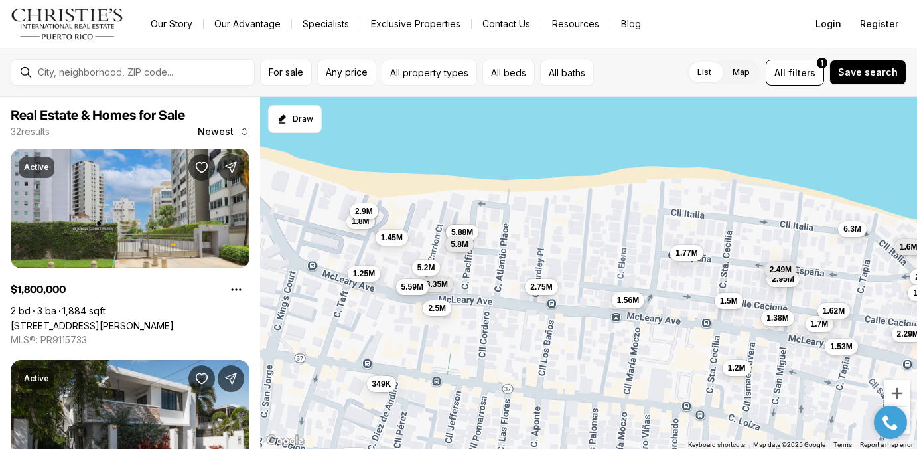
drag, startPoint x: 374, startPoint y: 280, endPoint x: 450, endPoint y: 326, distance: 89.0
click at [450, 326] on div "3.59M 2.1M 2.29M 1.53M 1.6M 3.4M 1.7M 1.53M 1.62M 6.3M 2.95M 1.38M 1.5M 2.49M 1…" at bounding box center [588, 273] width 657 height 352
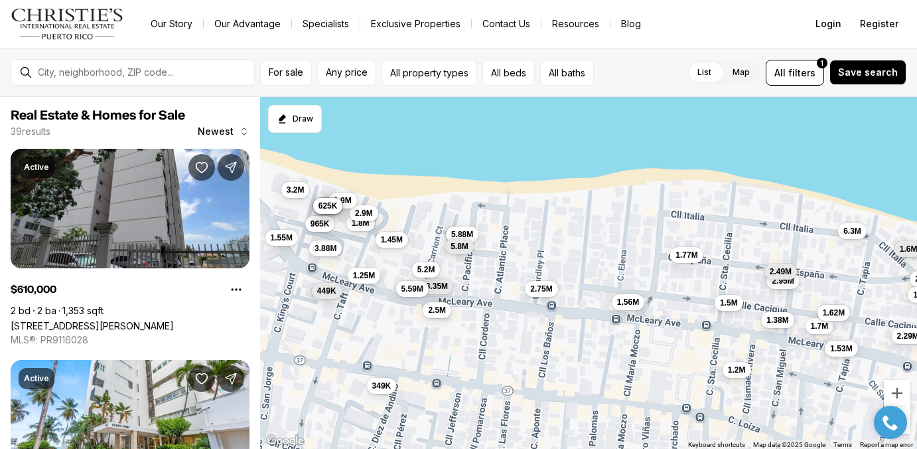
click at [321, 286] on span "449K" at bounding box center [326, 290] width 19 height 11
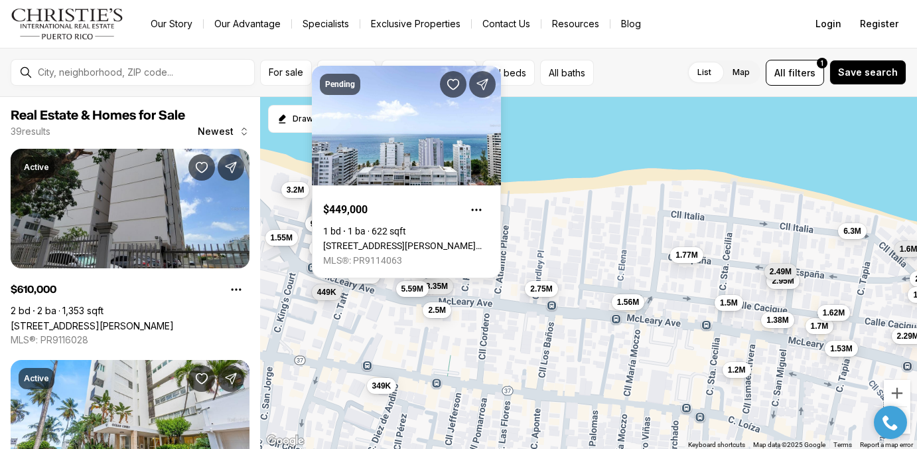
click at [279, 273] on div "2.1M 2.29M 1.53M 1.6M 1.7M 1.53M 1.62M 6.3M 2.95M 1.38M 1.5M 2.49M 1.2M 1.77M 1…" at bounding box center [588, 273] width 657 height 352
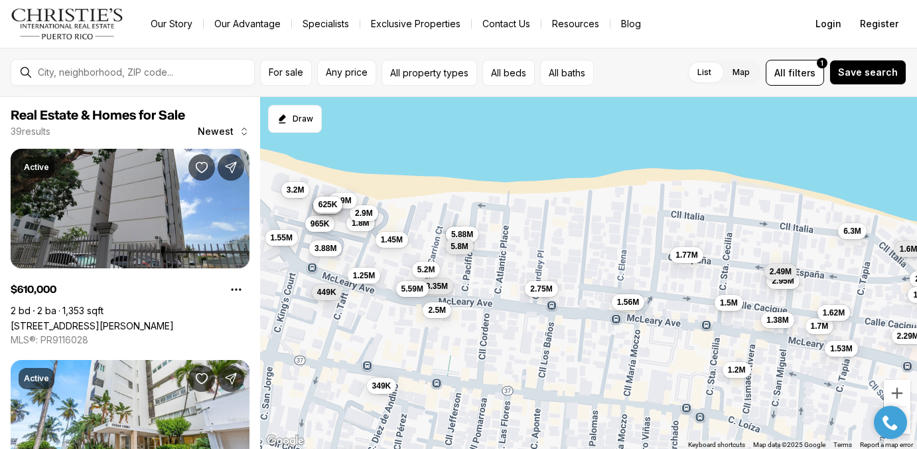
click at [329, 208] on span "625K" at bounding box center [328, 203] width 19 height 11
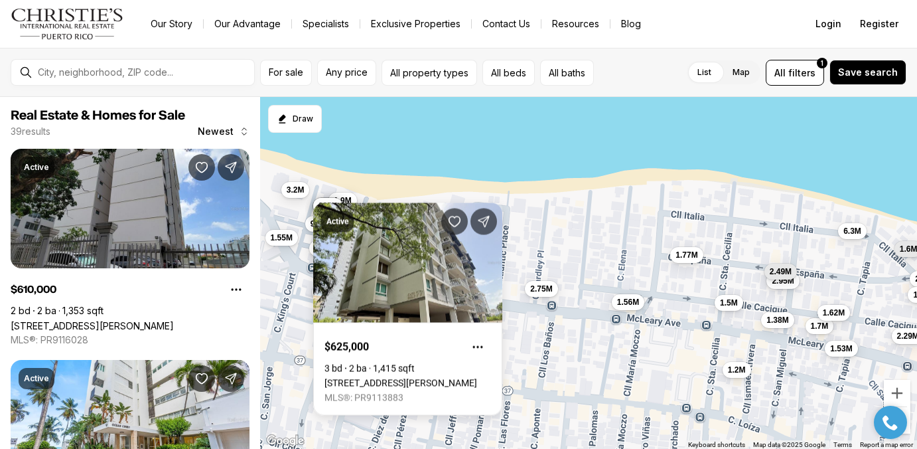
click at [302, 210] on div "2.1M 2.29M 1.53M 1.6M 1.7M 1.53M 1.62M 6.3M 2.95M 1.38M 1.5M 2.49M 1.2M 1.77M 1…" at bounding box center [588, 273] width 657 height 352
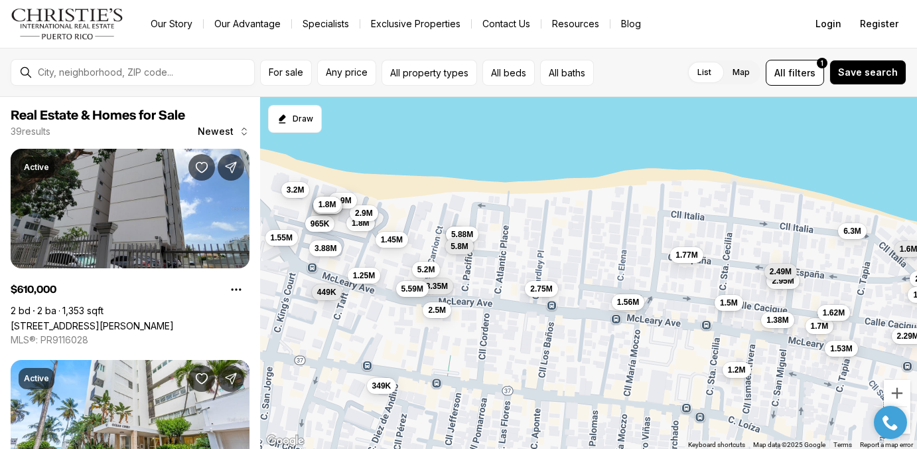
click at [325, 210] on button "1.8M" at bounding box center [327, 204] width 29 height 16
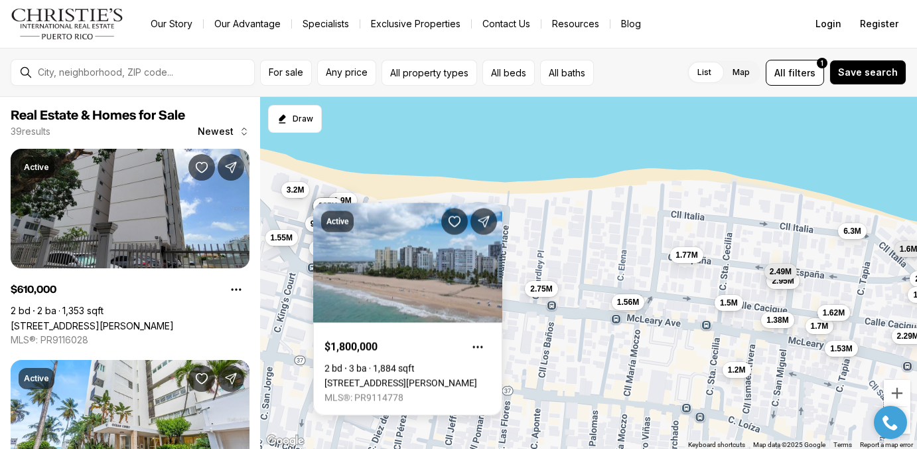
click at [279, 210] on div "2.1M 2.29M 1.53M 1.6M 1.7M 1.53M 1.62M 6.3M 2.95M 1.38M 1.5M 2.49M 1.2M 1.77M 1…" at bounding box center [588, 273] width 657 height 352
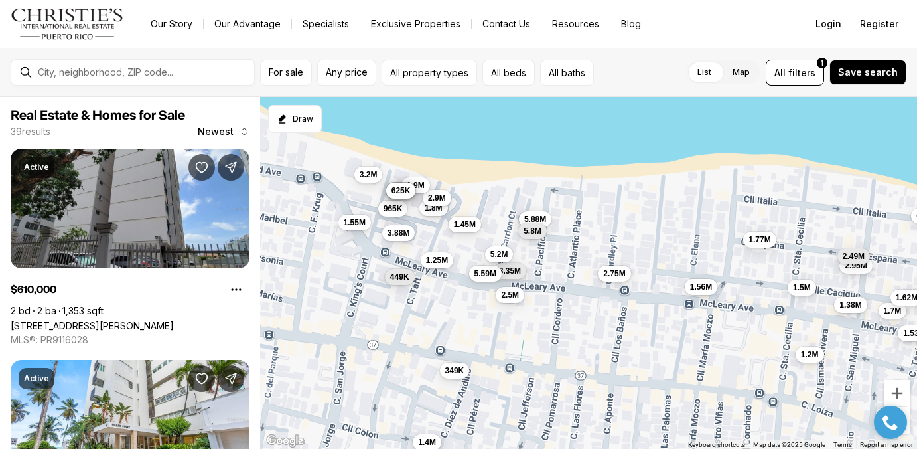
drag, startPoint x: 280, startPoint y: 210, endPoint x: 354, endPoint y: 194, distance: 75.9
click at [354, 194] on div "2.1M 2.29M 1.53M 1.6M 1.7M 1.53M 1.62M 6.3M 2.95M 1.38M 1.5M 2.49M 1.2M 1.77M 1…" at bounding box center [588, 273] width 657 height 352
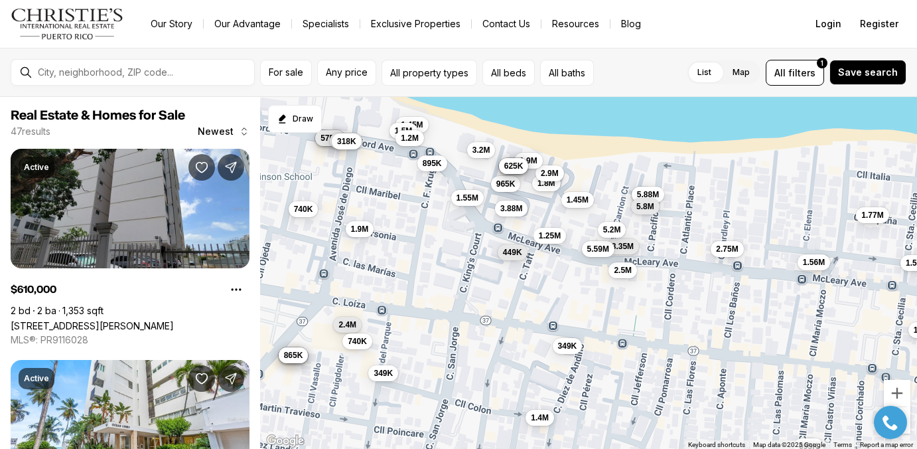
click at [357, 348] on div "740K" at bounding box center [358, 341] width 30 height 16
click at [356, 339] on span "740K" at bounding box center [357, 339] width 19 height 11
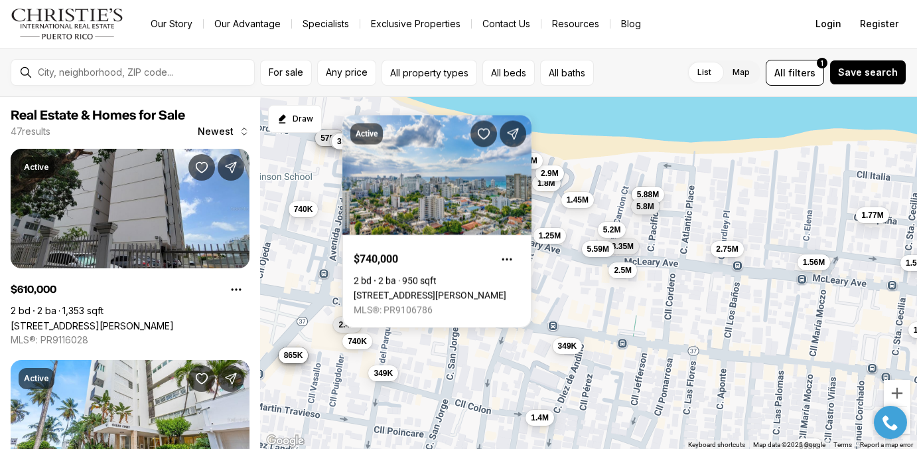
click at [343, 372] on div "1.5M 1.2M 1.77M 1.56M 2.75M 1.8M 1.4M 1.45M 2.9M 2.5M 3.35M 5.59M 1.25M 5.2M 34…" at bounding box center [588, 273] width 657 height 352
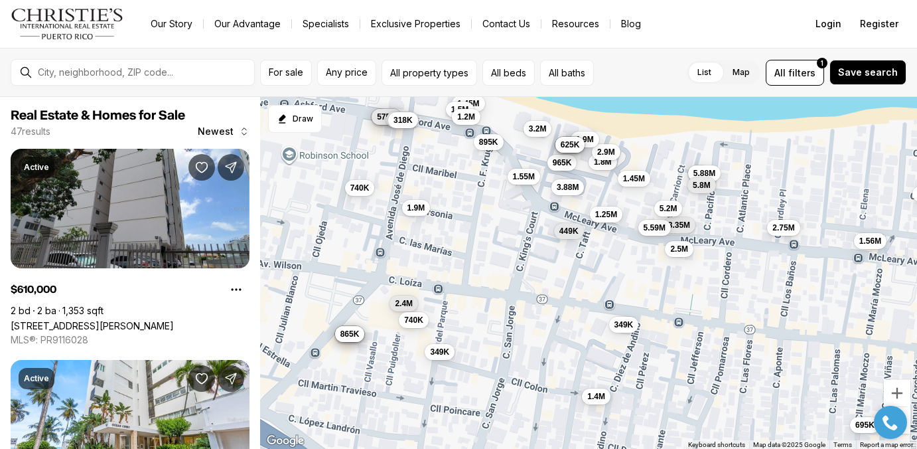
drag, startPoint x: 343, startPoint y: 368, endPoint x: 404, endPoint y: 346, distance: 64.9
click at [404, 346] on div "1.5M 1.2M 1.77M 1.56M 2.75M 1.8M 1.4M 1.45M 2.9M 2.5M 3.35M 5.59M 1.25M 5.2M 34…" at bounding box center [588, 273] width 657 height 352
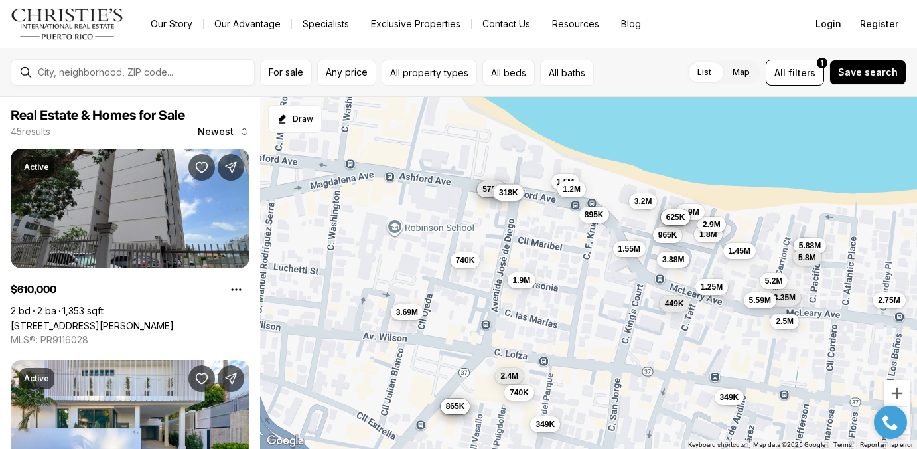
drag, startPoint x: 307, startPoint y: 200, endPoint x: 412, endPoint y: 273, distance: 128.2
click at [412, 273] on div "1.77M 1.56M 2.75M 1.8M 1.4M 1.45M 2.9M 2.5M 3.35M 5.59M 1.25M 5.2M 349K 6M 5.88…" at bounding box center [588, 273] width 657 height 352
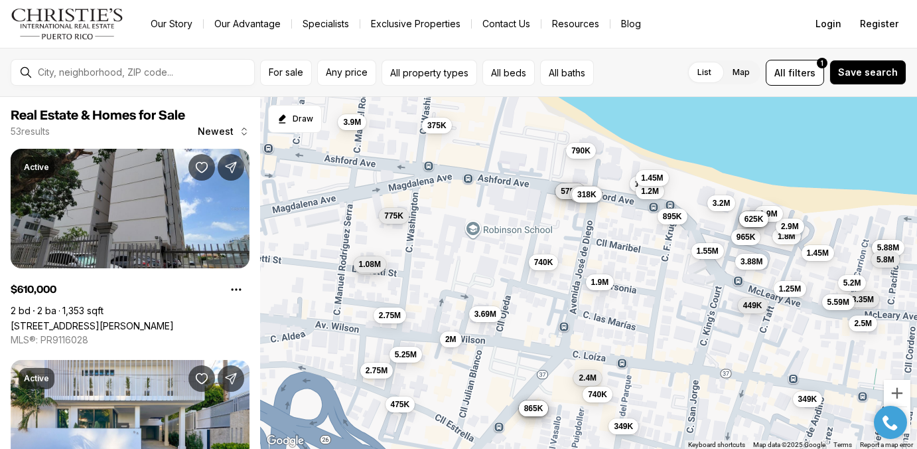
drag, startPoint x: 309, startPoint y: 191, endPoint x: 388, endPoint y: 189, distance: 79.7
click at [388, 189] on div "2.75M 1.8M 1.45M 2.9M 2.5M 3.35M 5.59M 1.25M 5.2M 349K 6M 5.88M 5.8M 610K 1.9M …" at bounding box center [588, 273] width 657 height 352
click at [485, 313] on span "3.69M" at bounding box center [487, 311] width 22 height 11
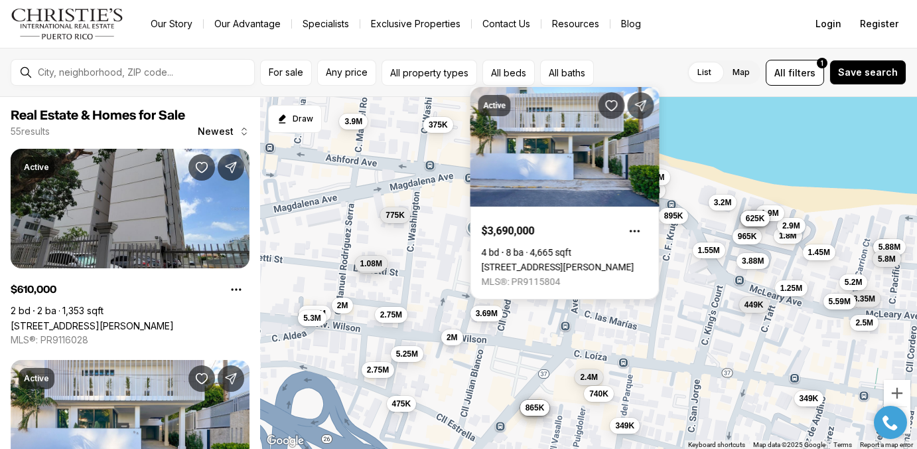
click at [445, 339] on button "2M" at bounding box center [452, 337] width 22 height 16
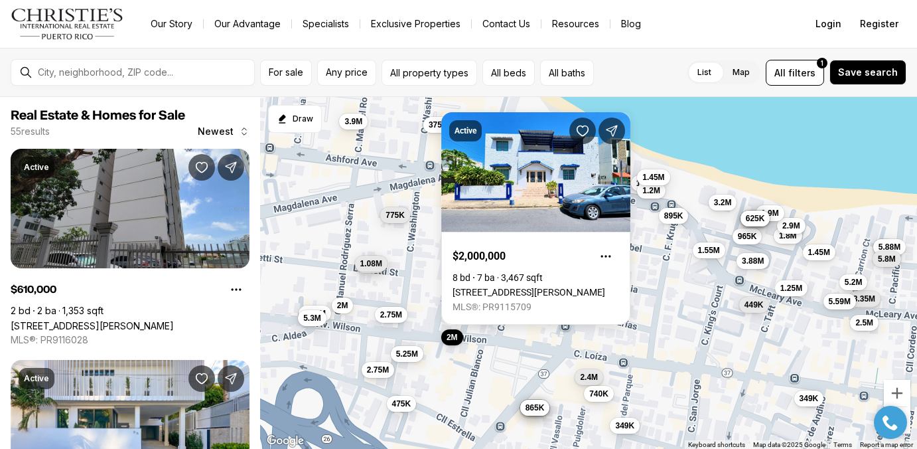
click at [483, 339] on div "1.8M 1.45M 2.9M 2.5M 3.35M 5.59M 1.25M 5.2M 349K 6M 5.88M 5.8M 610K 1.9M 1.55M …" at bounding box center [588, 273] width 657 height 352
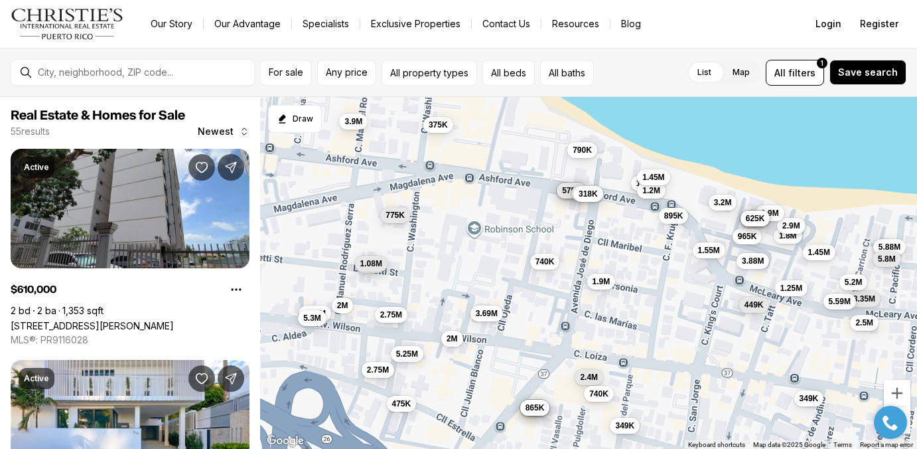
drag, startPoint x: 305, startPoint y: 289, endPoint x: 406, endPoint y: 301, distance: 101.7
click at [403, 301] on div "1.8M 1.45M 2.9M 2.5M 3.35M 5.59M 1.25M 5.2M 349K 6M 5.88M 5.8M 610K 1.9M 1.55M …" at bounding box center [588, 273] width 657 height 352
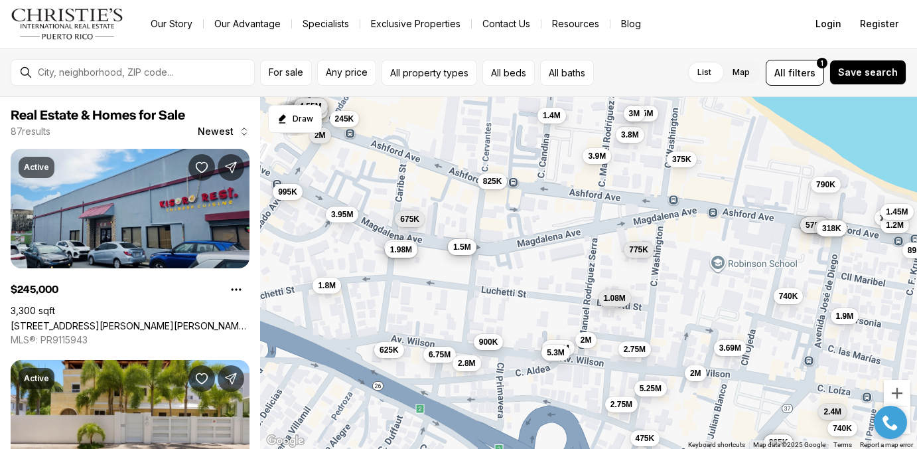
click at [490, 342] on span "900K" at bounding box center [488, 341] width 19 height 11
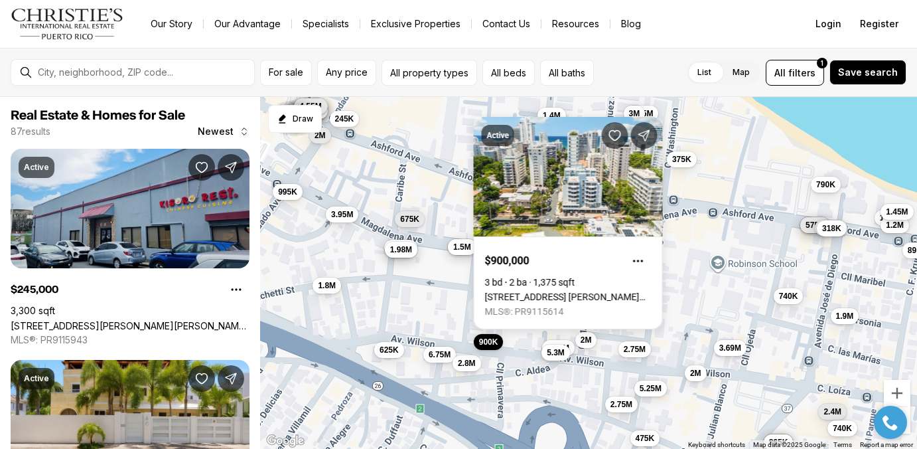
click at [432, 300] on div "900K 985K 1.5M 585K 725K 575K 740K 935K 1.38M 1.9M 318K 895K 1.2M 865K 2.4M 740…" at bounding box center [588, 273] width 657 height 352
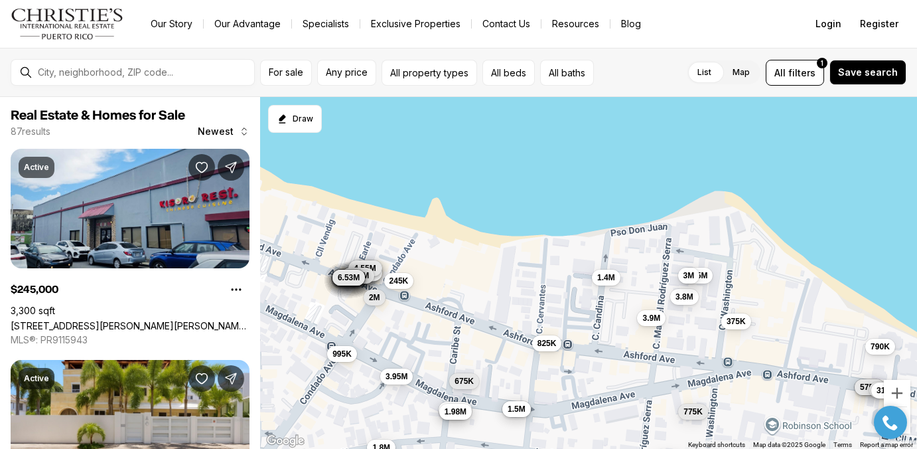
drag, startPoint x: 433, startPoint y: 169, endPoint x: 489, endPoint y: 333, distance: 173.6
click at [489, 333] on div "900K 985K 1.5M 585K 725K 575K 740K 935K 1.38M 1.9M 318K 895K 1.2M 865K 2.4M 740…" at bounding box center [588, 273] width 657 height 352
click at [553, 342] on span "825K" at bounding box center [548, 341] width 19 height 11
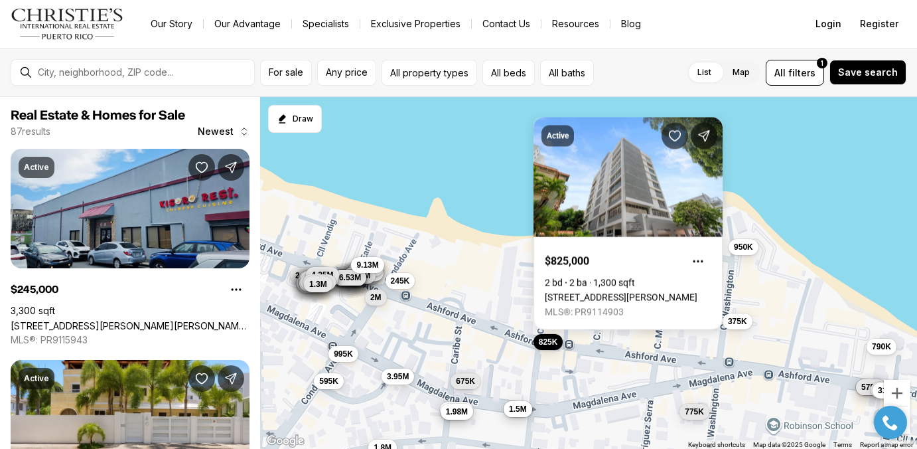
click at [471, 180] on div "585K 725K 575K 1.38M 318K 790K 775K 375K 3.9M 685K 675K 825K 3.4M 1.5M 1.4M 3.8…" at bounding box center [588, 273] width 657 height 352
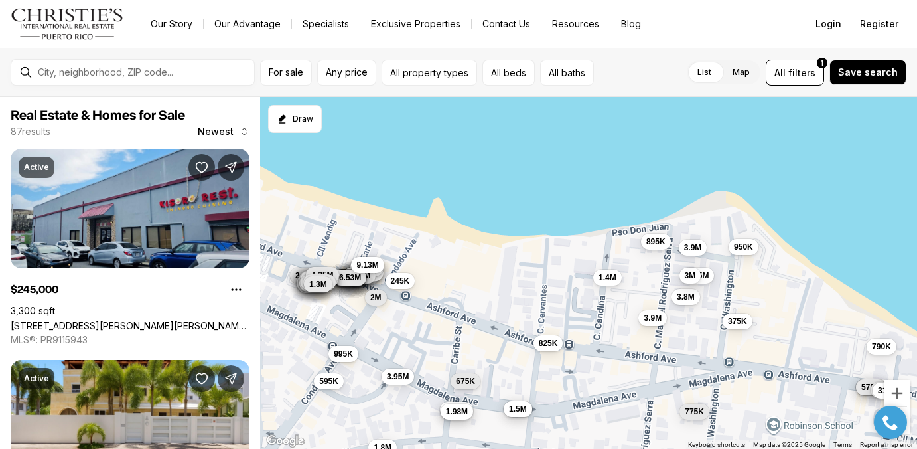
click at [404, 199] on div "585K 725K 575K 1.38M 318K 790K 775K 375K 3.9M 685K 675K 825K 3.4M 1.5M 1.4M 3.8…" at bounding box center [588, 273] width 657 height 352
